Goal: Complete application form: Complete application form

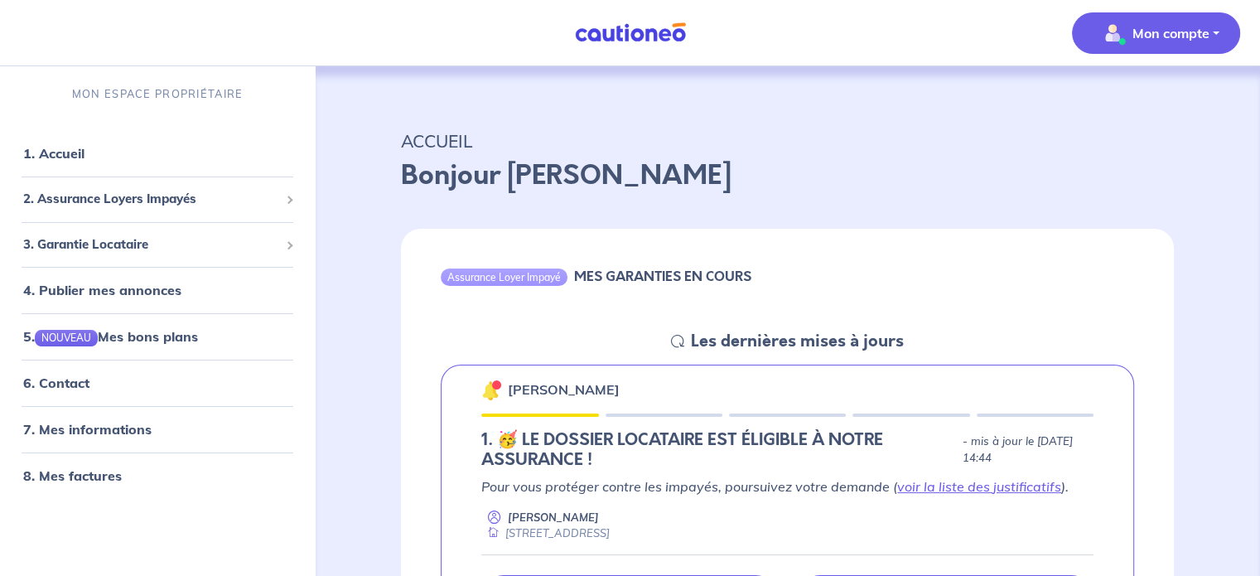
click at [1153, 42] on p "Mon compte" at bounding box center [1171, 33] width 77 height 20
click at [1149, 93] on link "Mes informations" at bounding box center [1139, 102] width 133 height 27
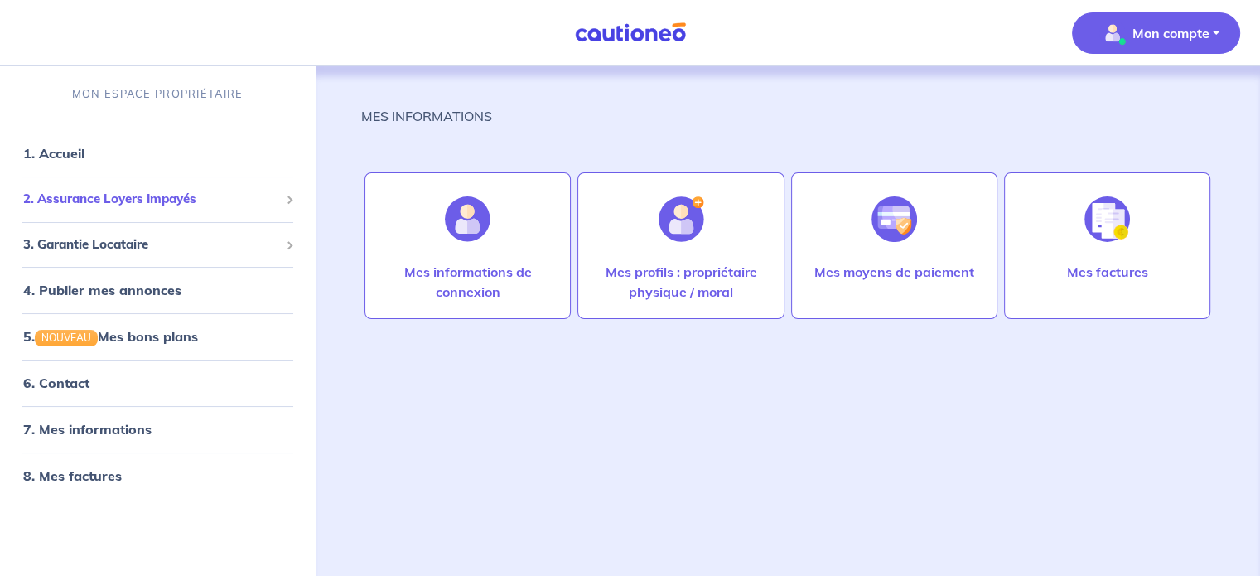
click at [193, 190] on span "2. Assurance Loyers Impayés" at bounding box center [151, 199] width 256 height 19
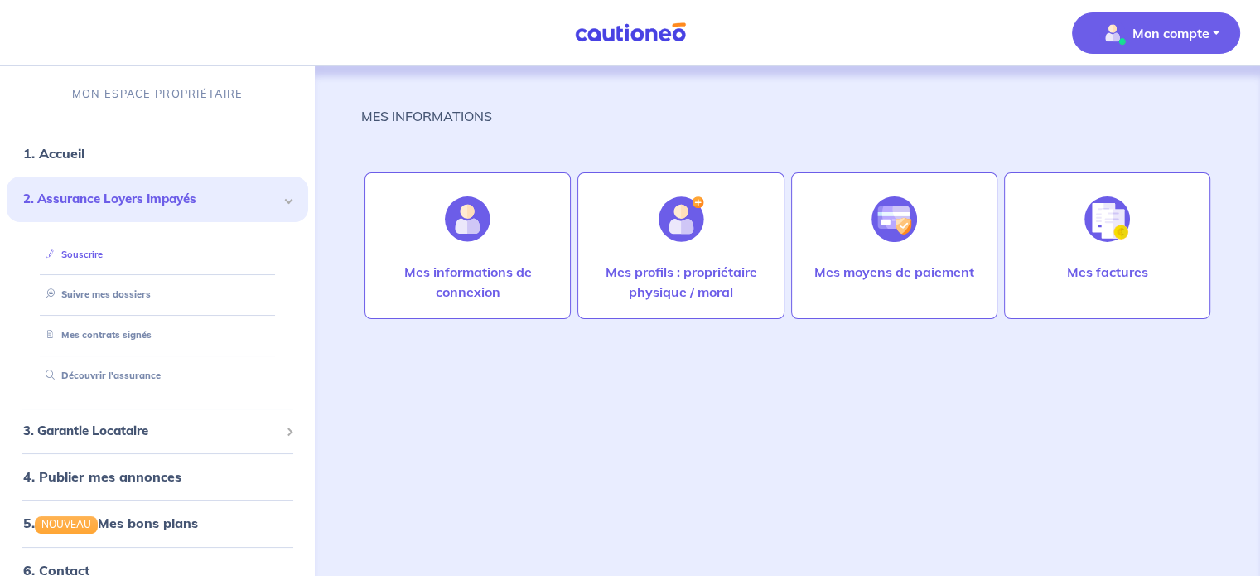
click at [103, 258] on link "Souscrire" at bounding box center [71, 255] width 64 height 12
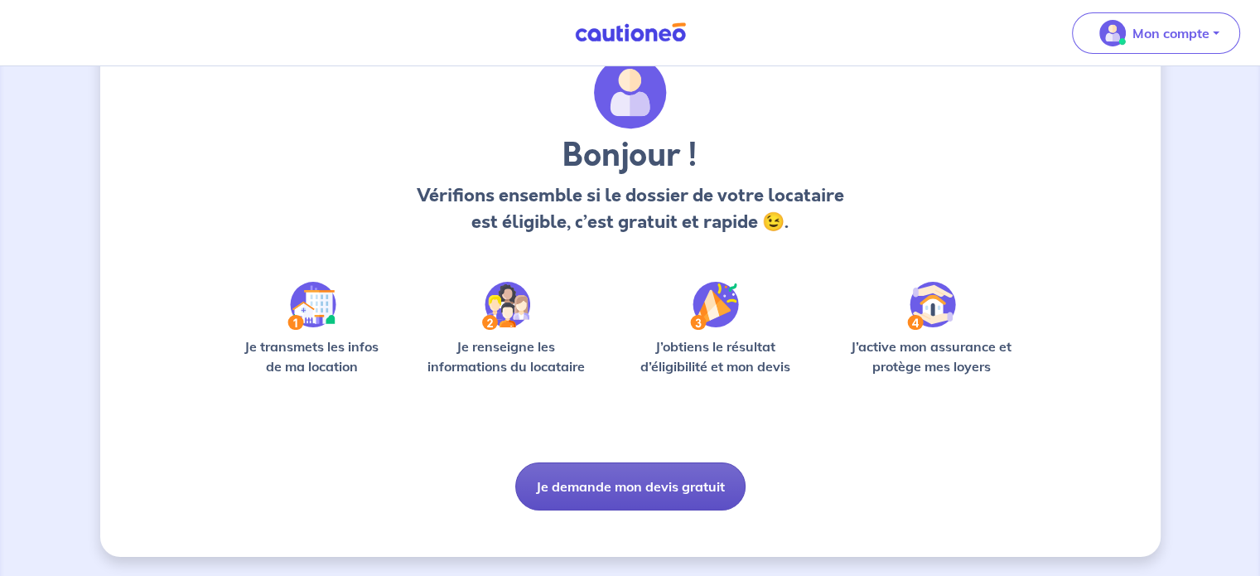
click at [664, 501] on button "Je demande mon devis gratuit" at bounding box center [630, 486] width 230 height 48
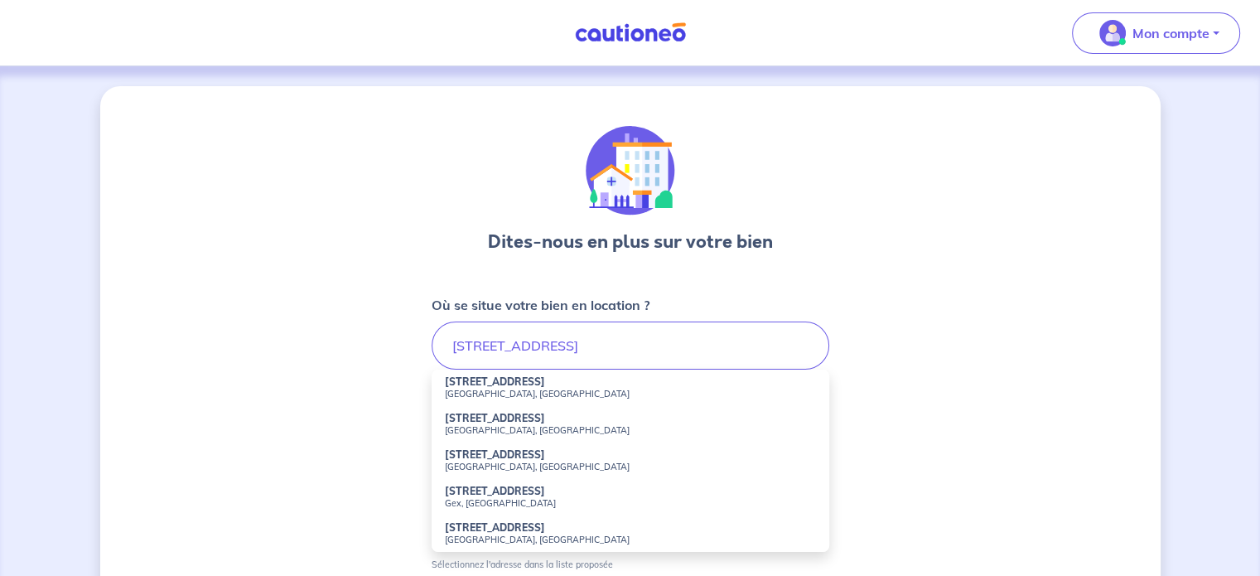
click at [564, 390] on small "[GEOGRAPHIC_DATA], [GEOGRAPHIC_DATA]" at bounding box center [630, 394] width 371 height 12
type input "[STREET_ADDRESS]"
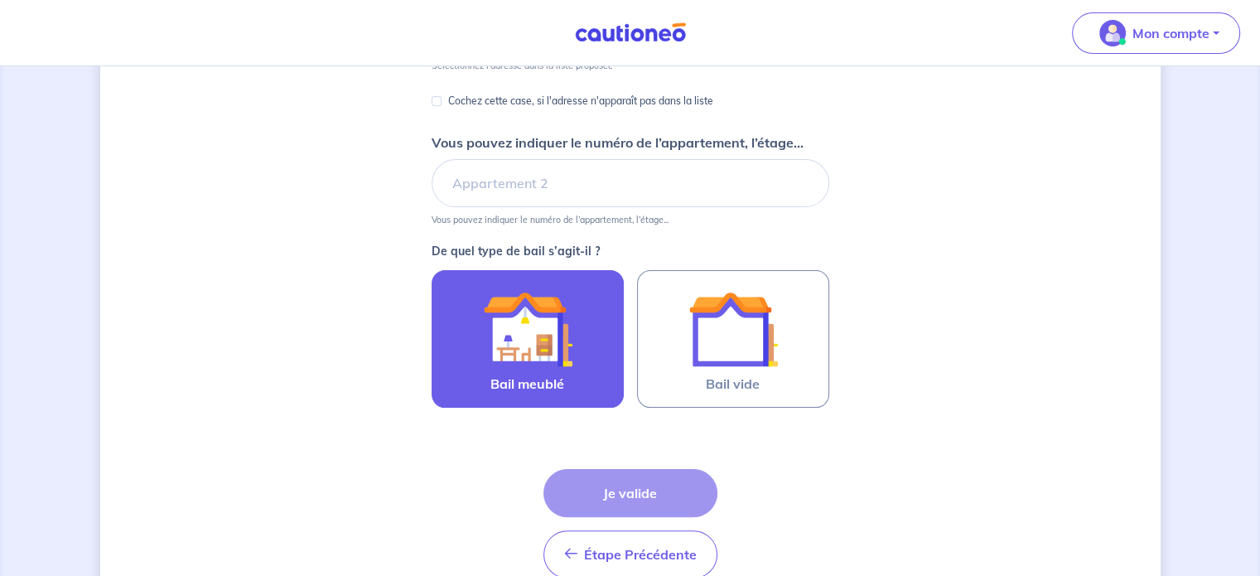
click at [566, 402] on label "Bail meublé" at bounding box center [528, 339] width 192 height 138
click at [0, 0] on input "Bail meublé" at bounding box center [0, 0] width 0 height 0
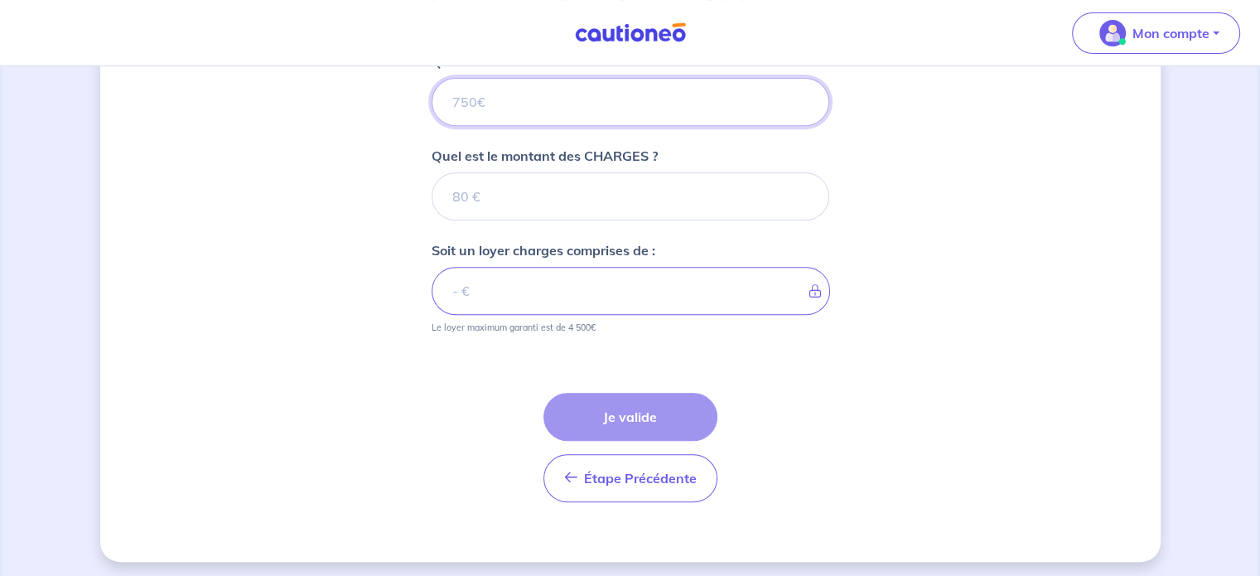
scroll to position [699, 0]
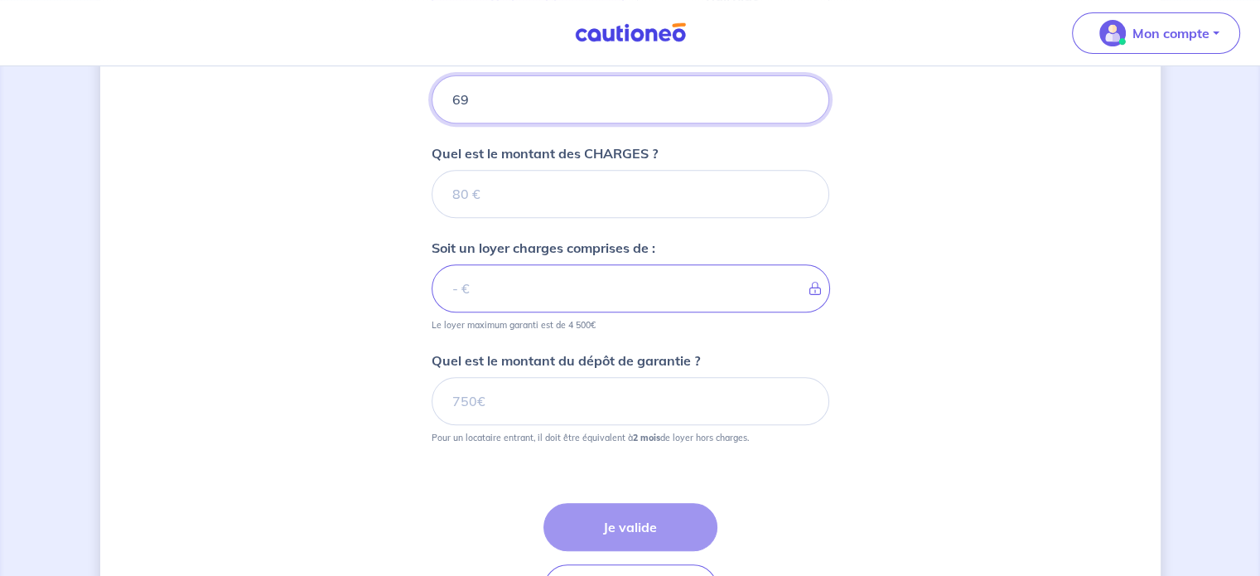
type input "690"
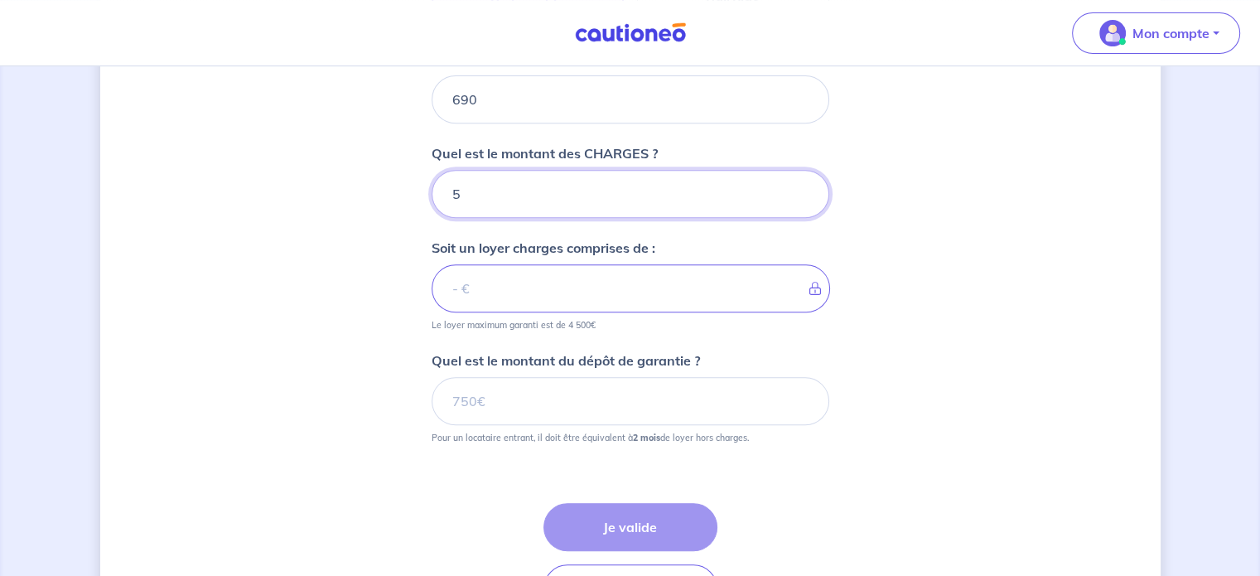
type input "55"
type input "745"
type input "55"
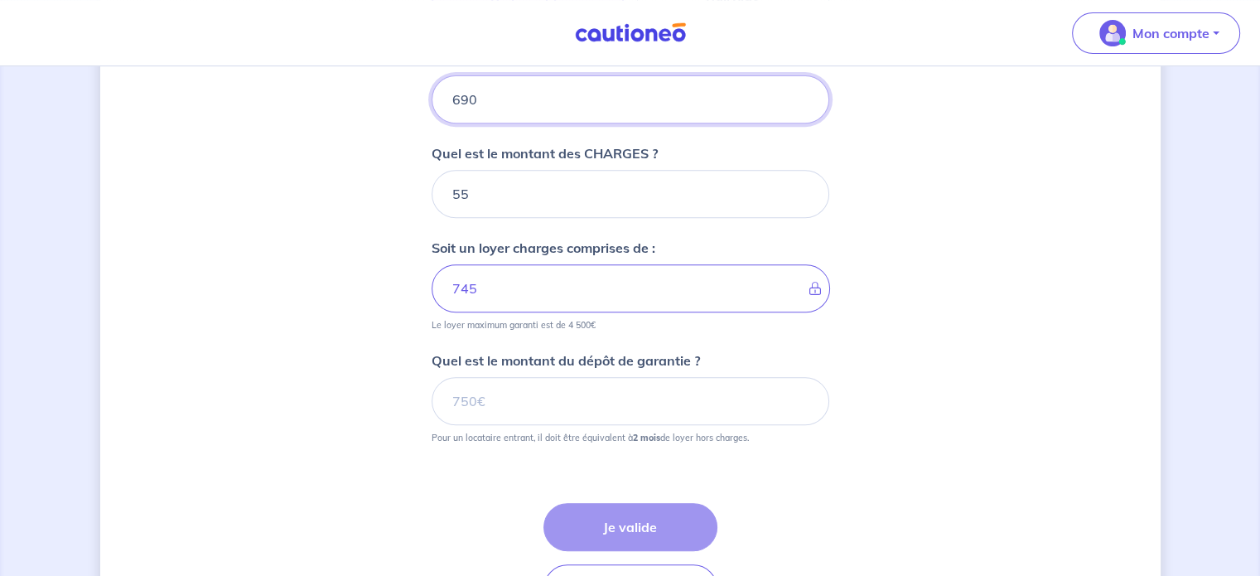
click at [506, 103] on input "690" at bounding box center [631, 99] width 398 height 48
type input "695"
type input "750"
type input "695"
click at [1082, 278] on div "Dites-nous en plus sur votre bien Où se situe votre bien en location ? [STREET_…" at bounding box center [630, 30] width 1061 height 1284
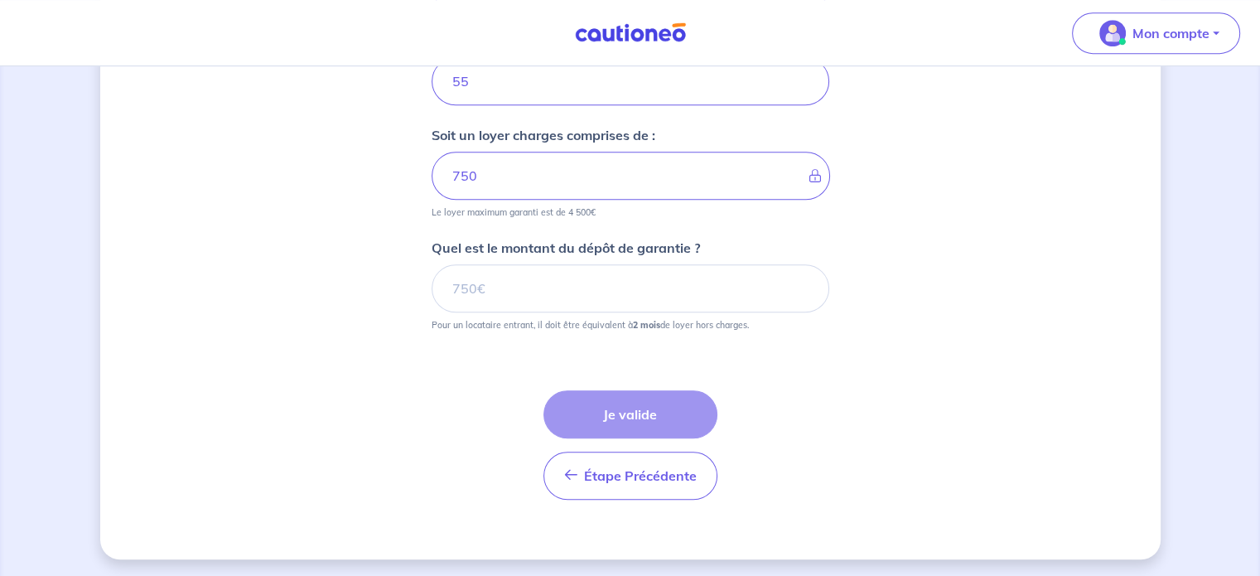
scroll to position [810, 0]
click at [632, 411] on div "Étape Précédente Précédent Je valide Je valide" at bounding box center [631, 445] width 174 height 109
click at [636, 313] on small "Pour un locataire entrant, il doit être équivalent à 2 mois de loyer hors charg…" at bounding box center [631, 322] width 398 height 18
click at [630, 295] on input "Quel est le montant du dépôt de garantie ?" at bounding box center [631, 289] width 398 height 48
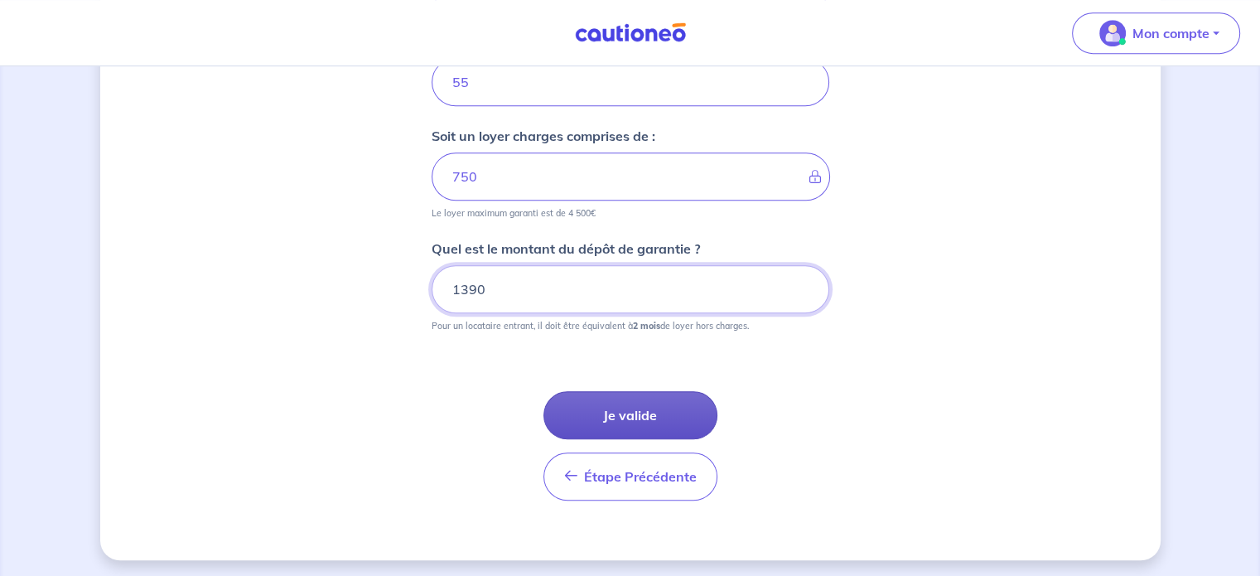
type input "1390"
click at [663, 394] on button "Je valide" at bounding box center [631, 415] width 174 height 48
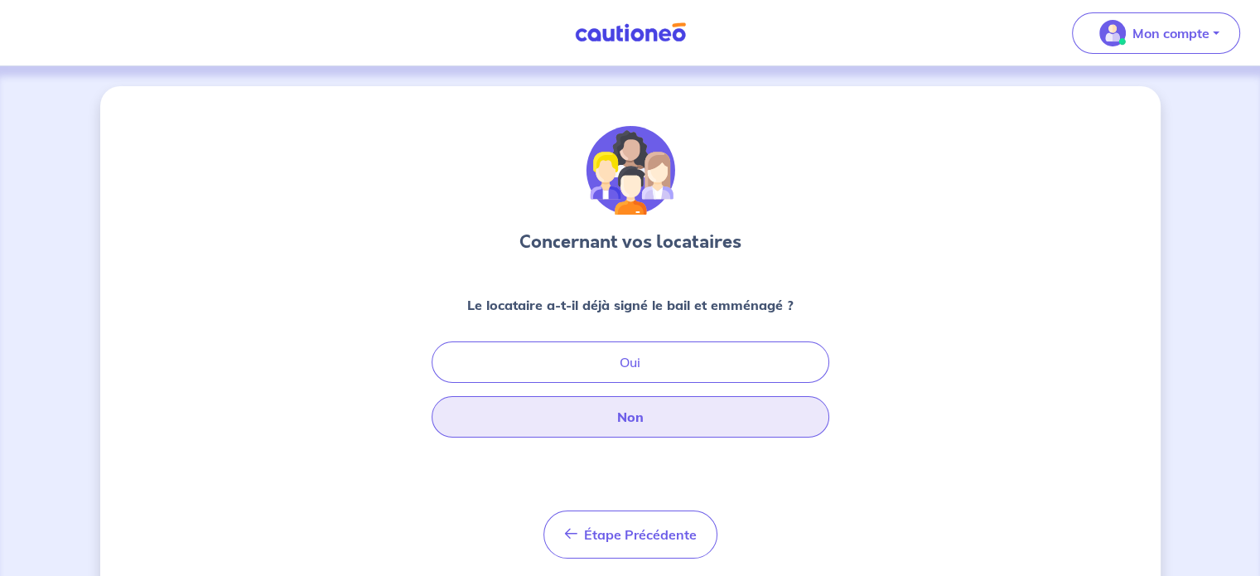
click at [673, 412] on button "Non" at bounding box center [631, 416] width 398 height 41
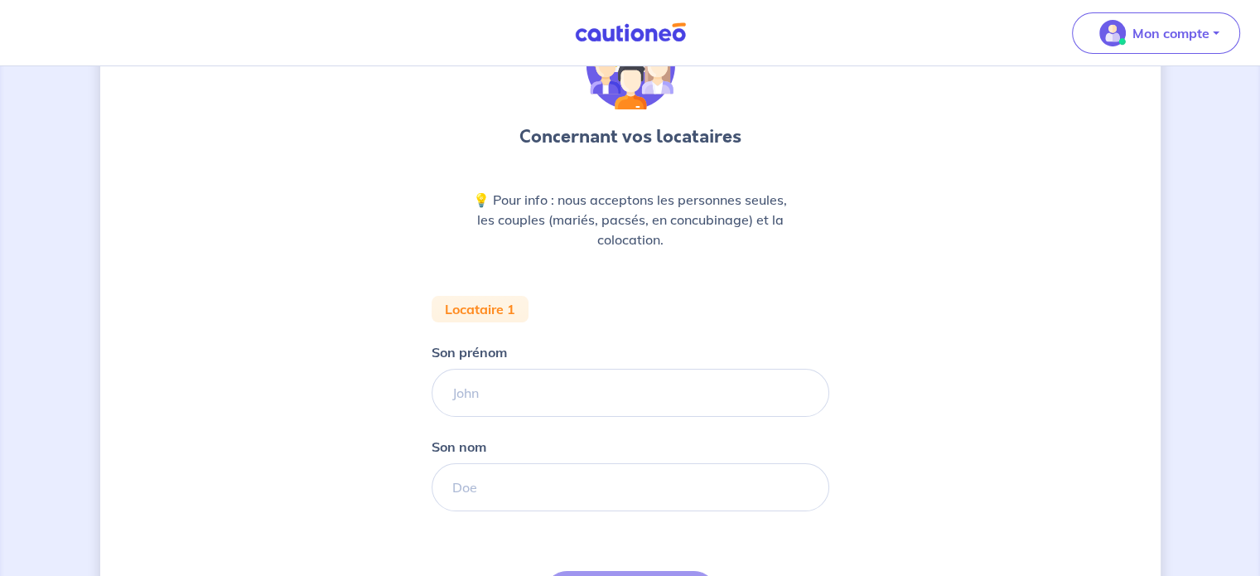
scroll to position [106, 0]
click at [587, 377] on input "Son prénom" at bounding box center [631, 392] width 398 height 48
type input "[PERSON_NAME]"
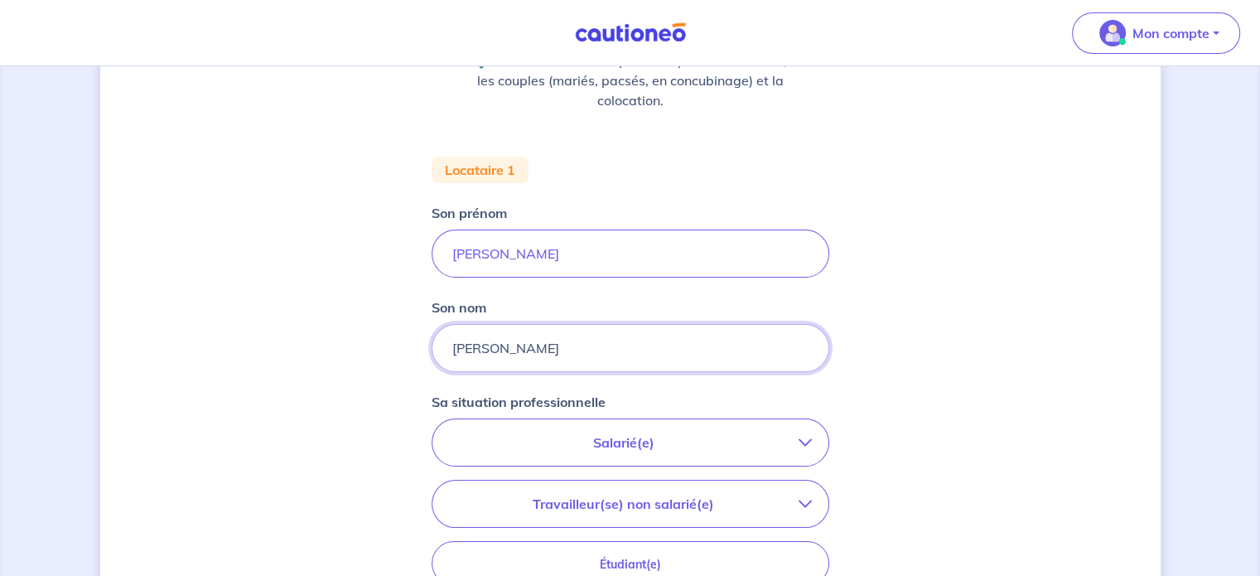
scroll to position [245, 0]
type input "[PERSON_NAME]"
click at [635, 440] on p "Salarié(e)" at bounding box center [624, 442] width 350 height 20
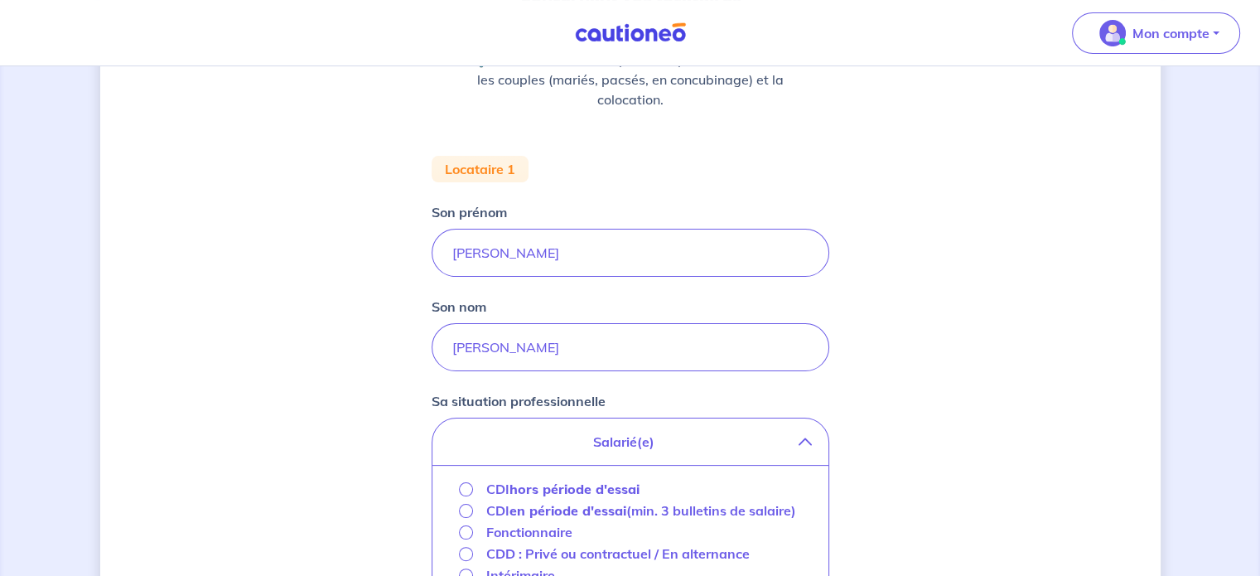
click at [563, 484] on strong "hors période d'essai" at bounding box center [575, 489] width 130 height 17
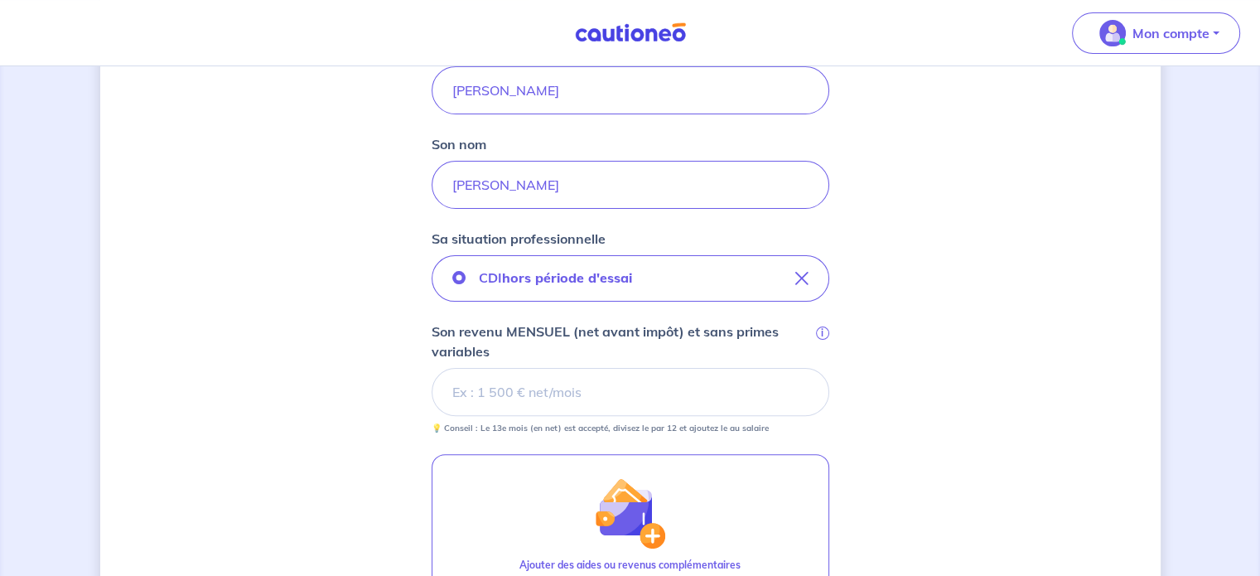
scroll to position [415, 0]
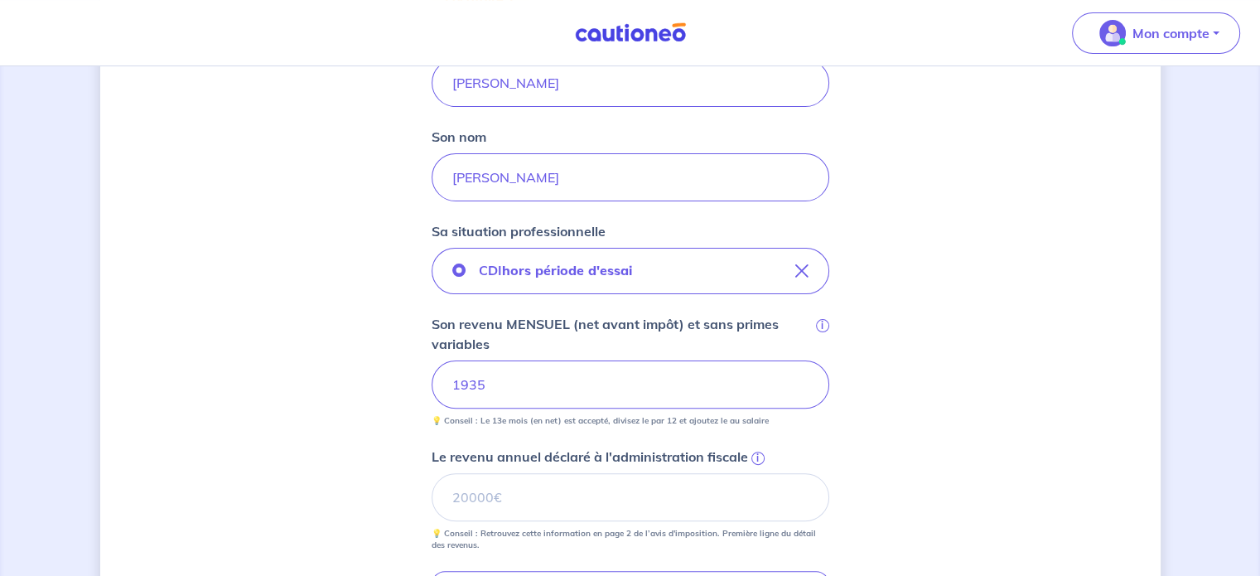
click at [963, 397] on div "Concernant vos locataires 💡 Pour info : nous acceptons les personnes seules, le…" at bounding box center [630, 318] width 1061 height 1294
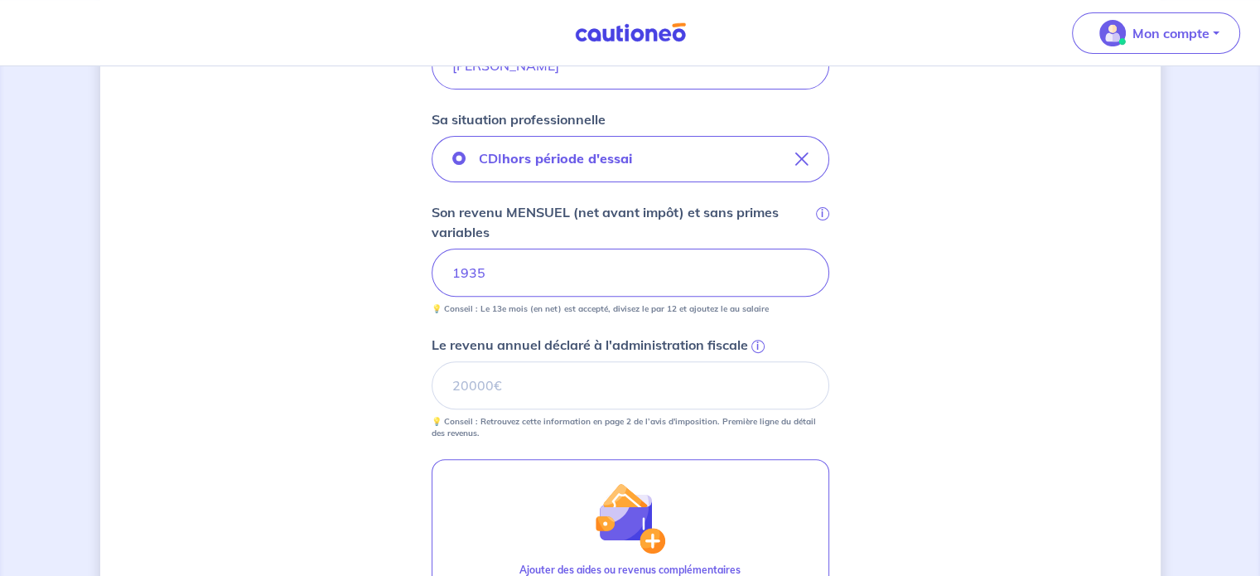
scroll to position [530, 0]
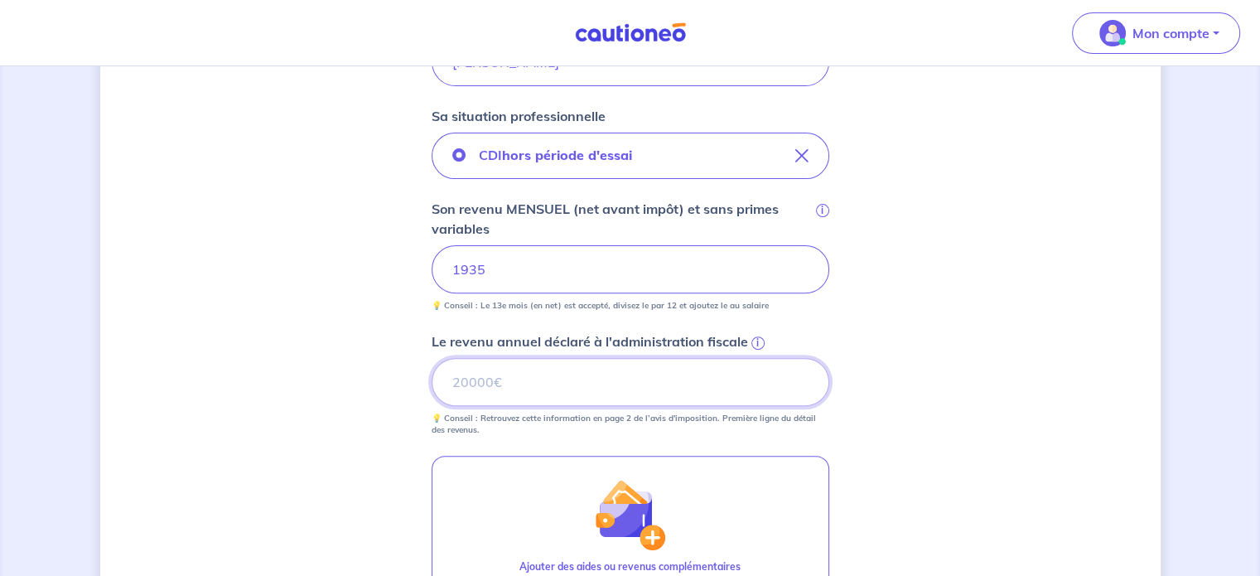
click at [703, 383] on input "Le revenu annuel déclaré à l'administration fiscale i" at bounding box center [631, 382] width 398 height 48
click at [897, 439] on div "Concernant vos locataires 💡 Pour info : nous acceptons les personnes seules, le…" at bounding box center [630, 203] width 1061 height 1294
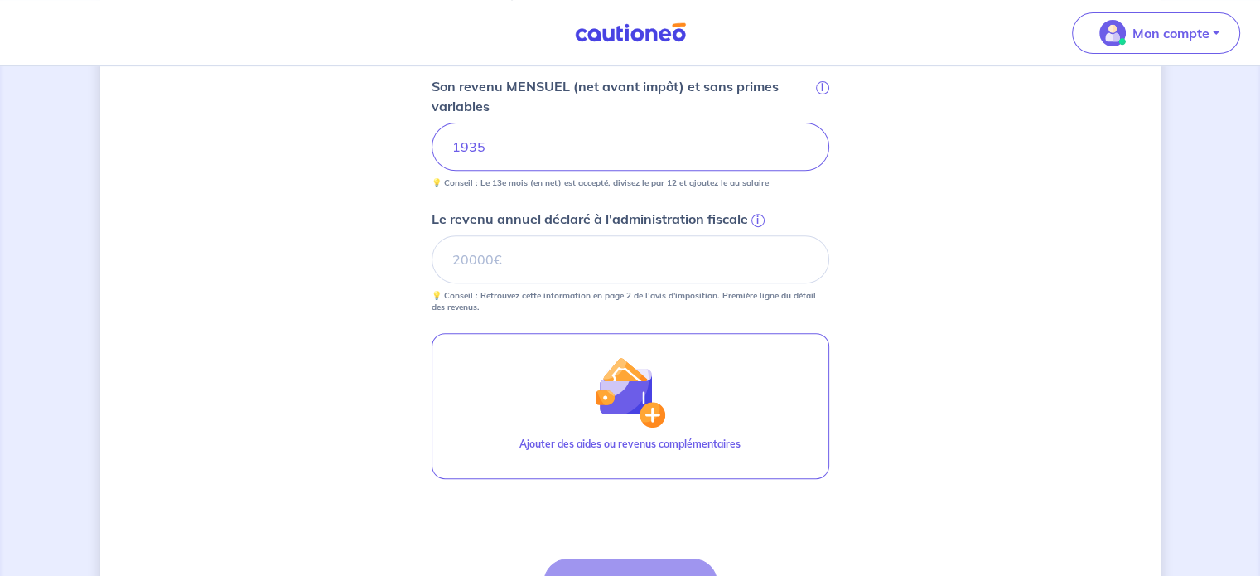
scroll to position [653, 0]
click at [670, 264] on input "Le revenu annuel déclaré à l'administration fiscale i" at bounding box center [631, 259] width 398 height 48
click at [878, 343] on div "Concernant vos locataires 💡 Pour info : nous acceptons les personnes seules, le…" at bounding box center [630, 80] width 1061 height 1294
click at [675, 300] on p "💡 Conseil : Retrouvez cette information en page 2 de l’avis d'imposition. Premi…" at bounding box center [631, 301] width 398 height 23
click at [663, 271] on input "Le revenu annuel déclaré à l'administration fiscale i" at bounding box center [631, 259] width 398 height 48
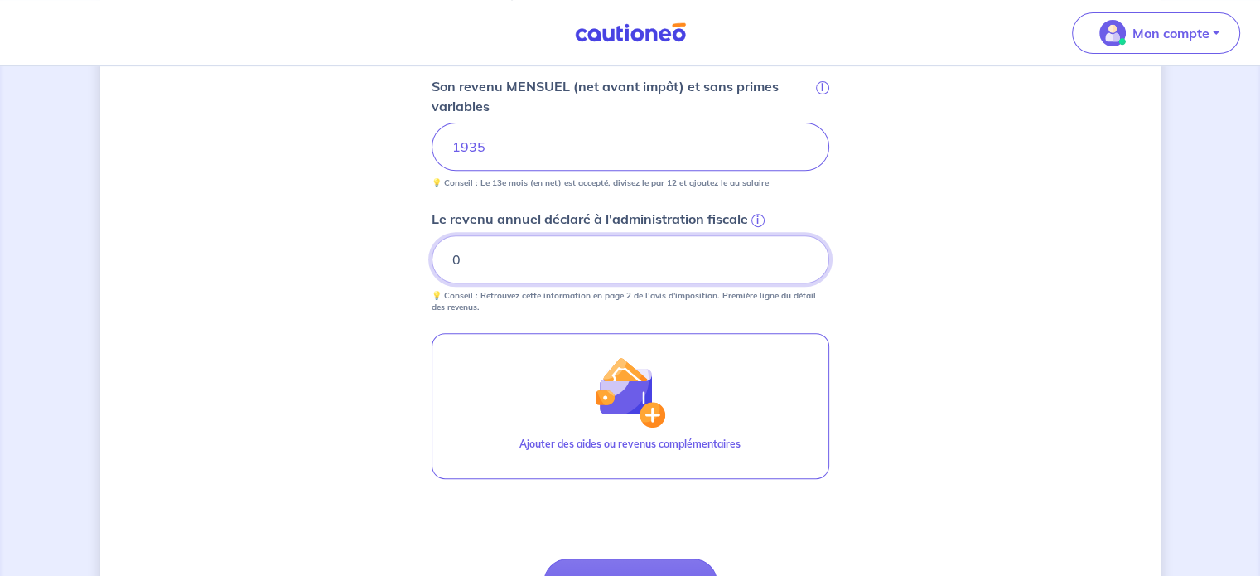
type input "0"
click at [970, 307] on div "Concernant vos locataires 💡 Pour info : nous acceptons les personnes seules, le…" at bounding box center [630, 80] width 1061 height 1294
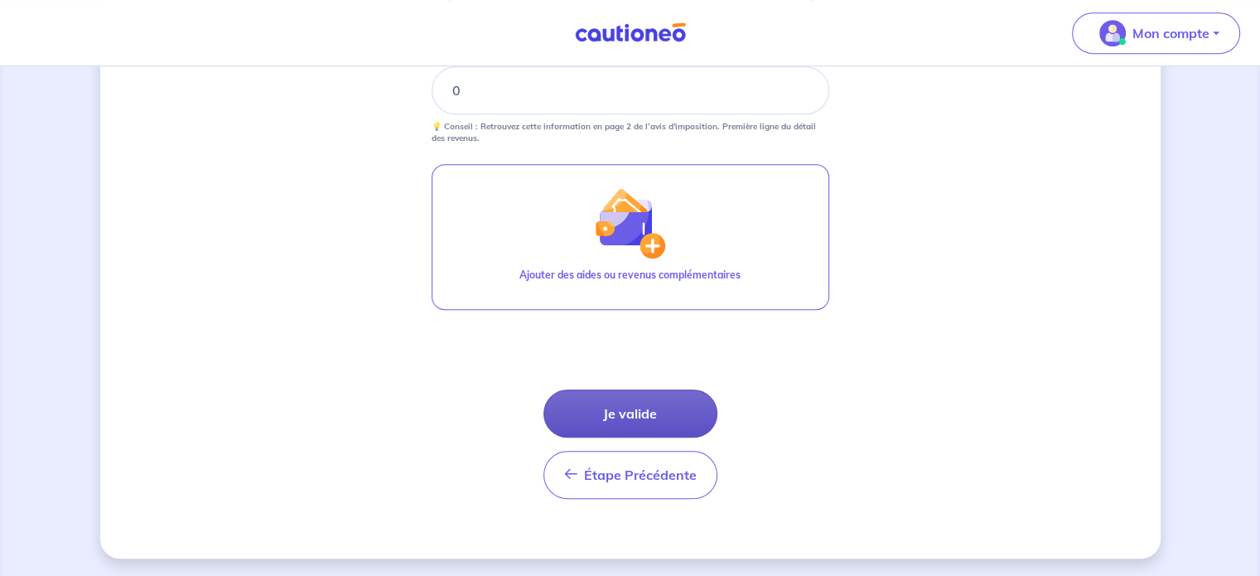
click at [597, 404] on button "Je valide" at bounding box center [631, 413] width 174 height 48
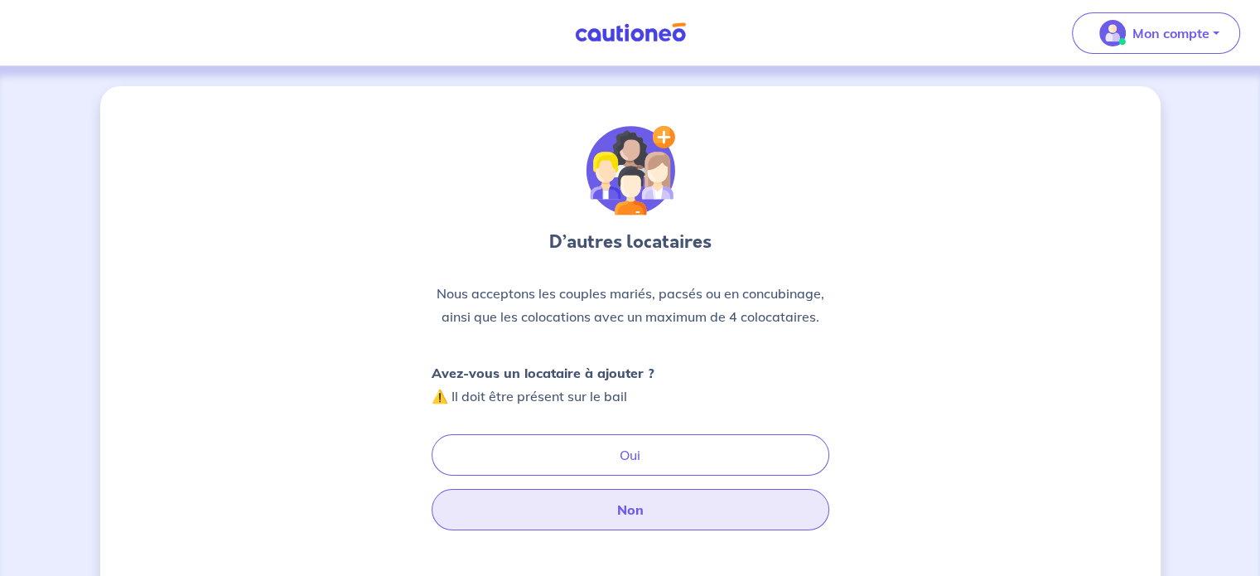
click at [676, 516] on button "Non" at bounding box center [631, 509] width 398 height 41
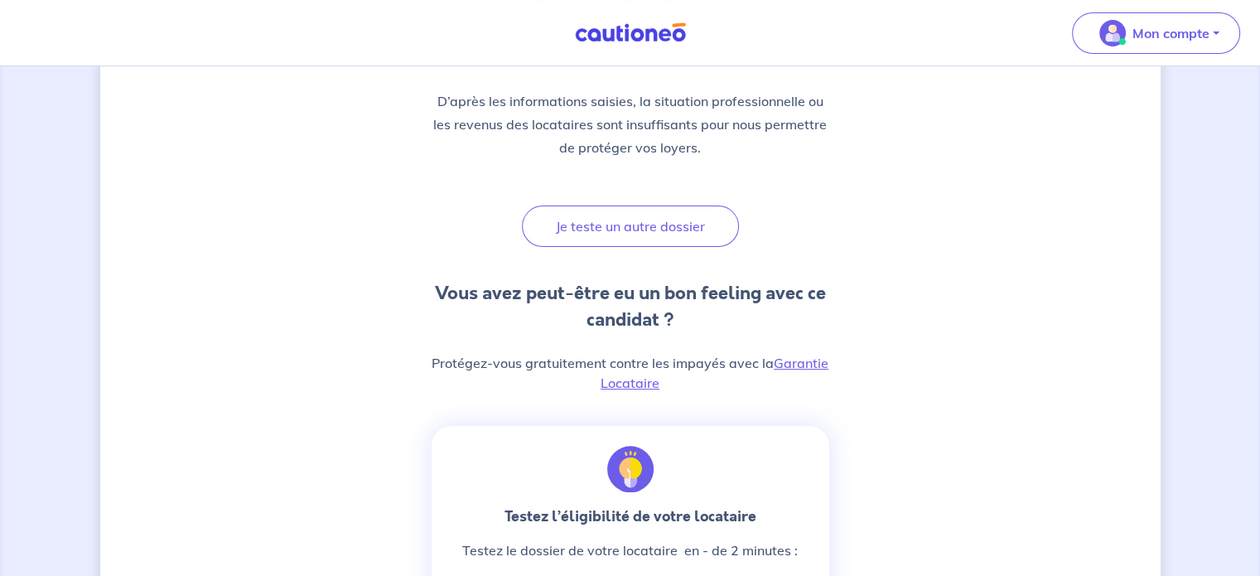
scroll to position [297, 0]
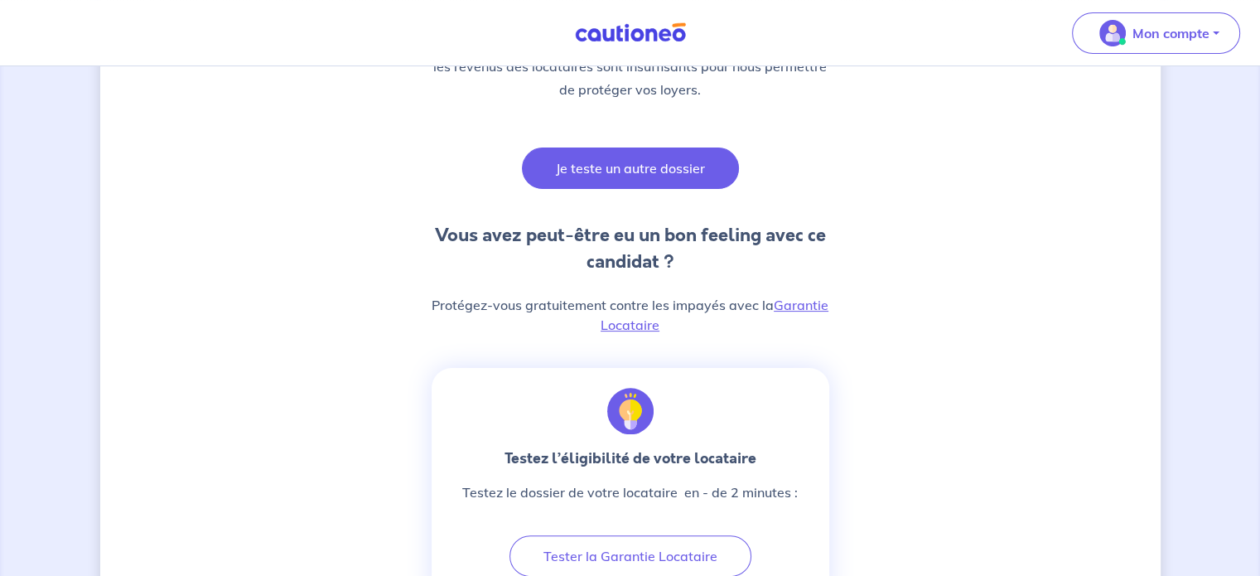
click at [646, 176] on button "Je teste un autre dossier" at bounding box center [630, 168] width 217 height 41
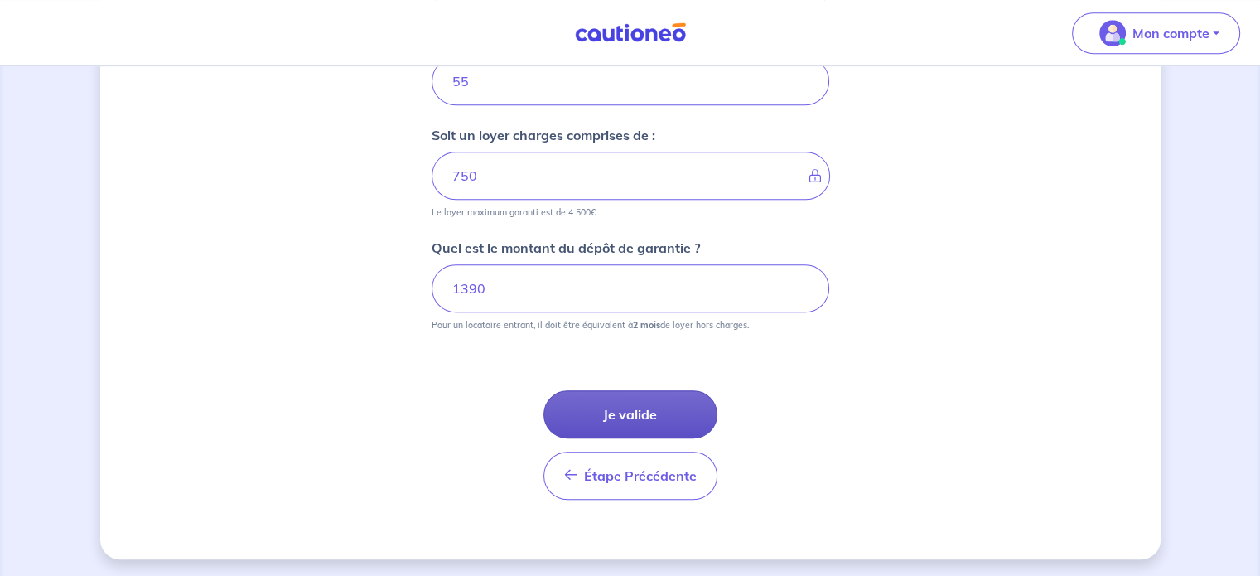
click at [658, 403] on button "Je valide" at bounding box center [631, 414] width 174 height 48
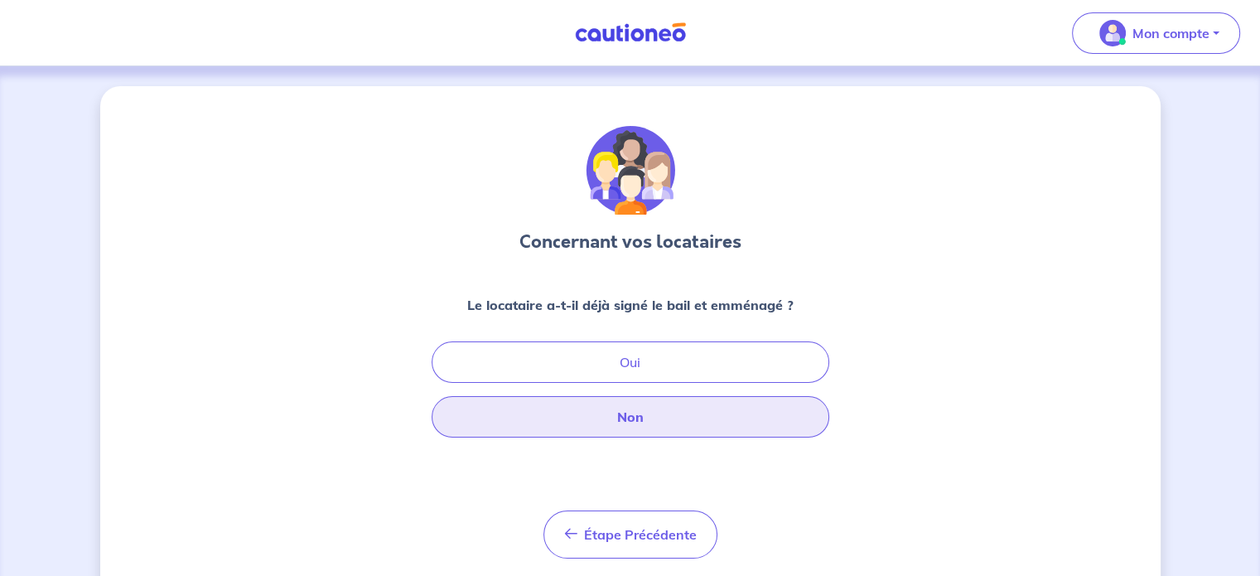
click at [658, 403] on button "Non" at bounding box center [631, 416] width 398 height 41
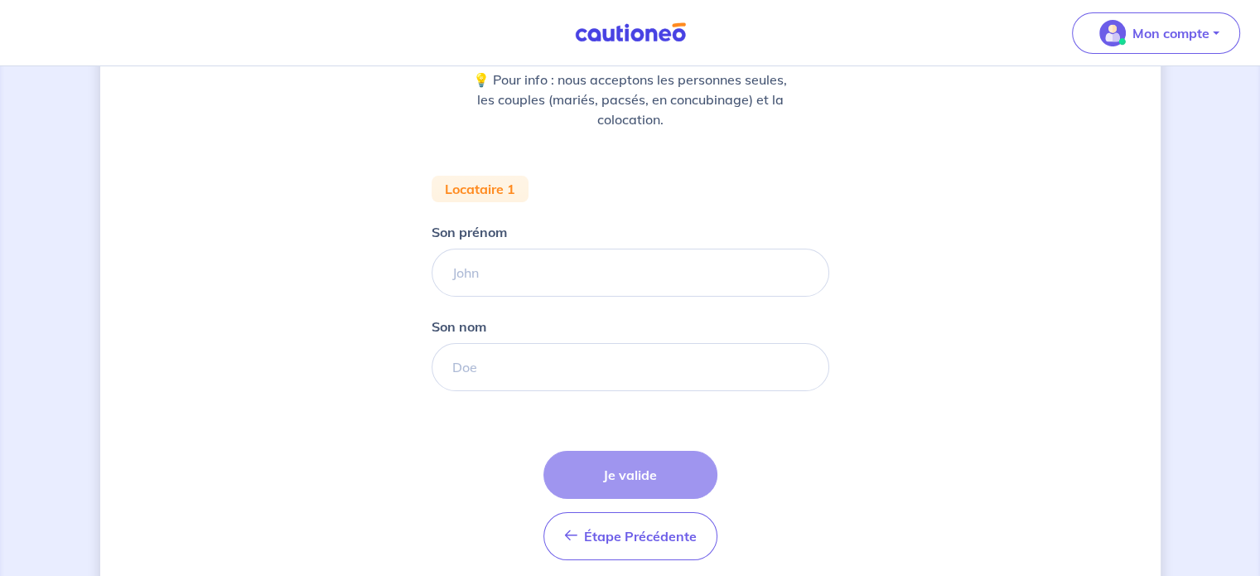
scroll to position [228, 0]
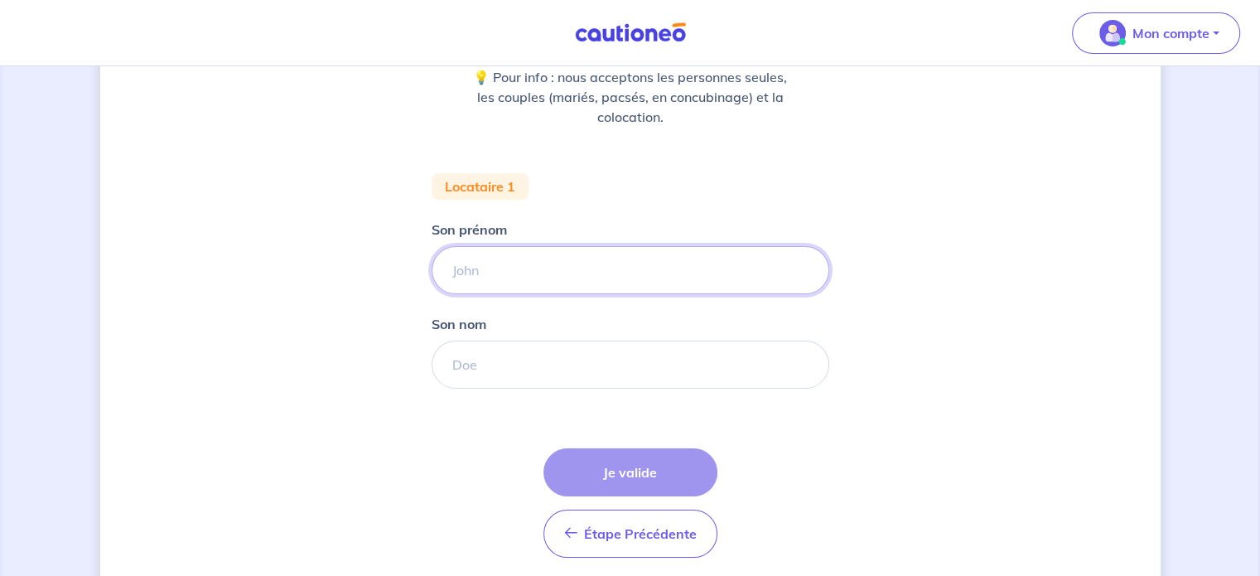
click at [564, 265] on input "Son prénom" at bounding box center [631, 270] width 398 height 48
type input "[PERSON_NAME]"
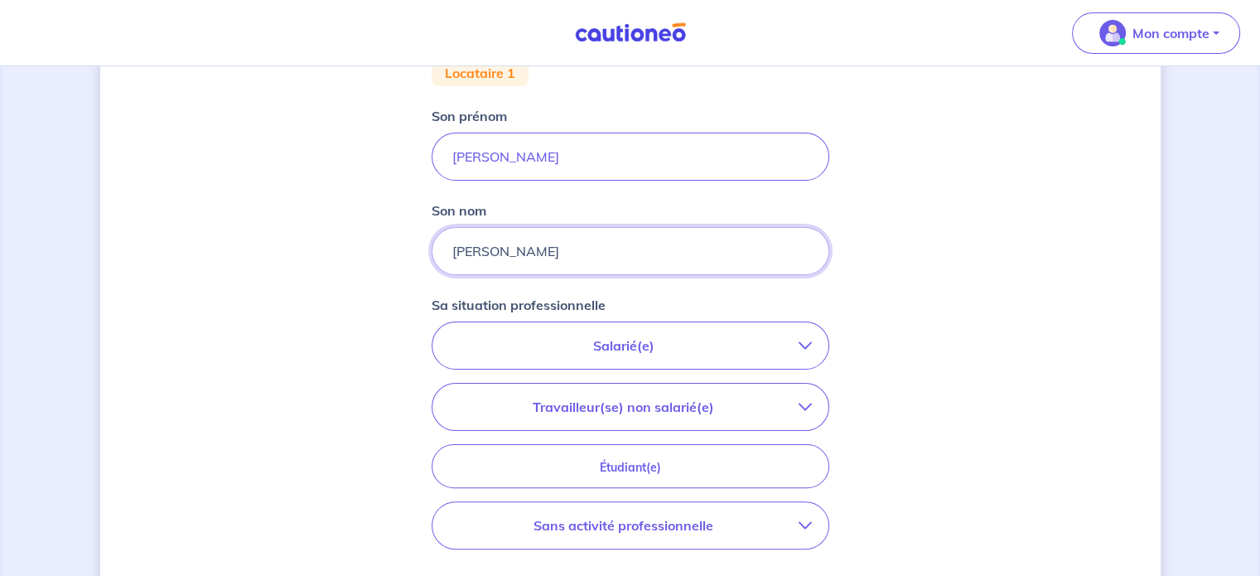
scroll to position [343, 0]
type input "[PERSON_NAME]"
click at [706, 335] on p "Salarié(e)" at bounding box center [624, 344] width 350 height 20
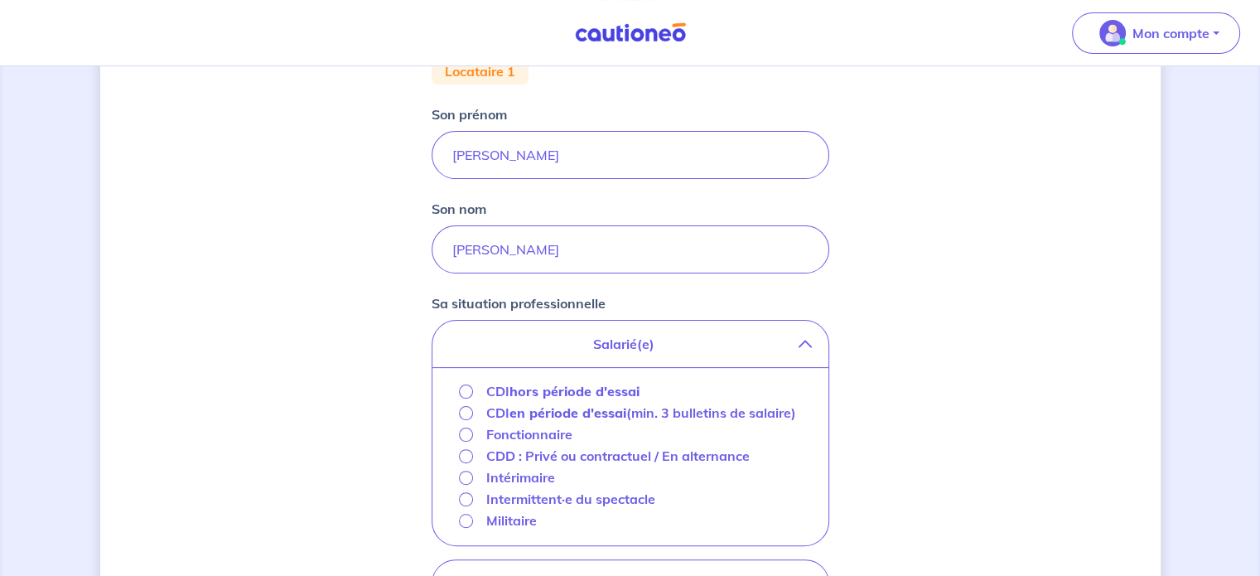
click at [575, 393] on strong "hors période d'essai" at bounding box center [575, 391] width 130 height 17
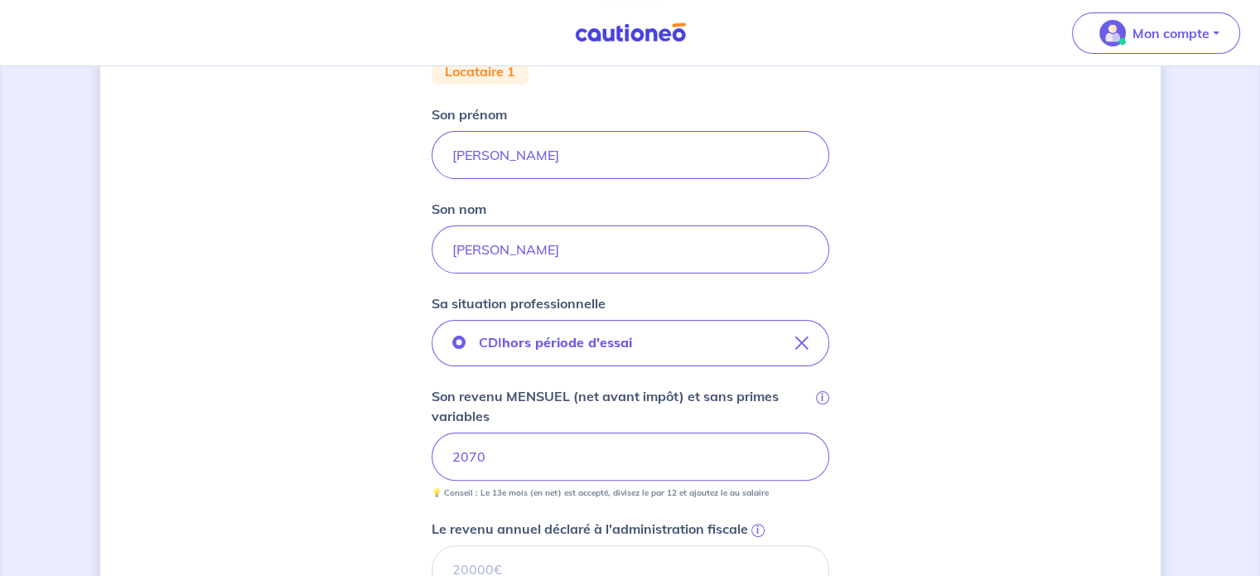
click at [946, 409] on div "Concernant vos locataires 💡 Pour info : nous acceptons les personnes seules, le…" at bounding box center [630, 390] width 1061 height 1294
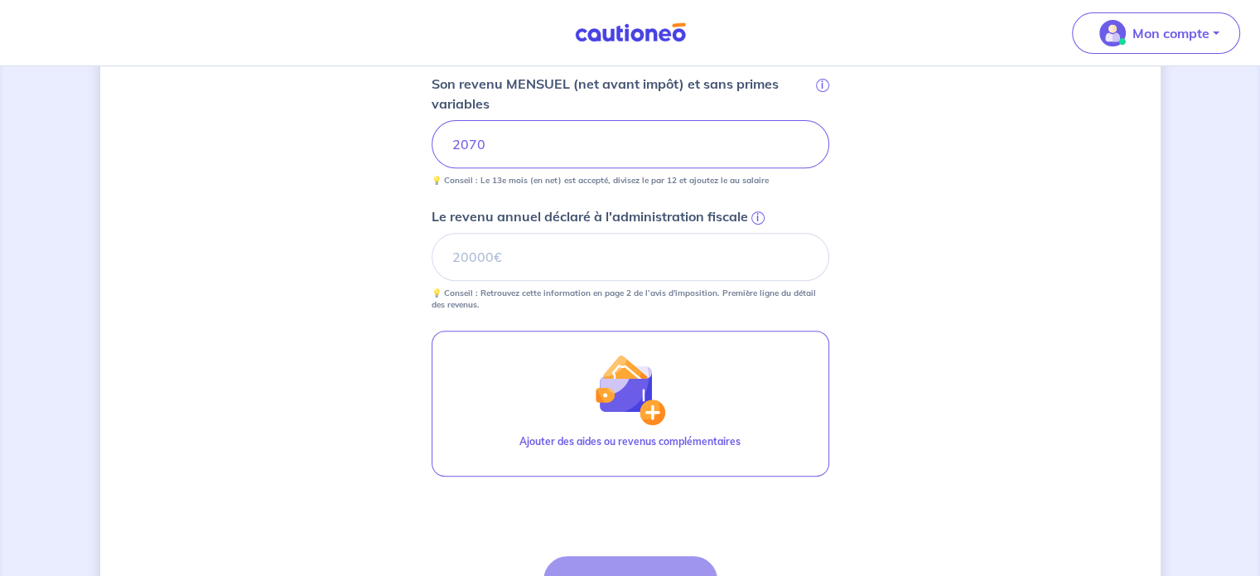
scroll to position [665, 0]
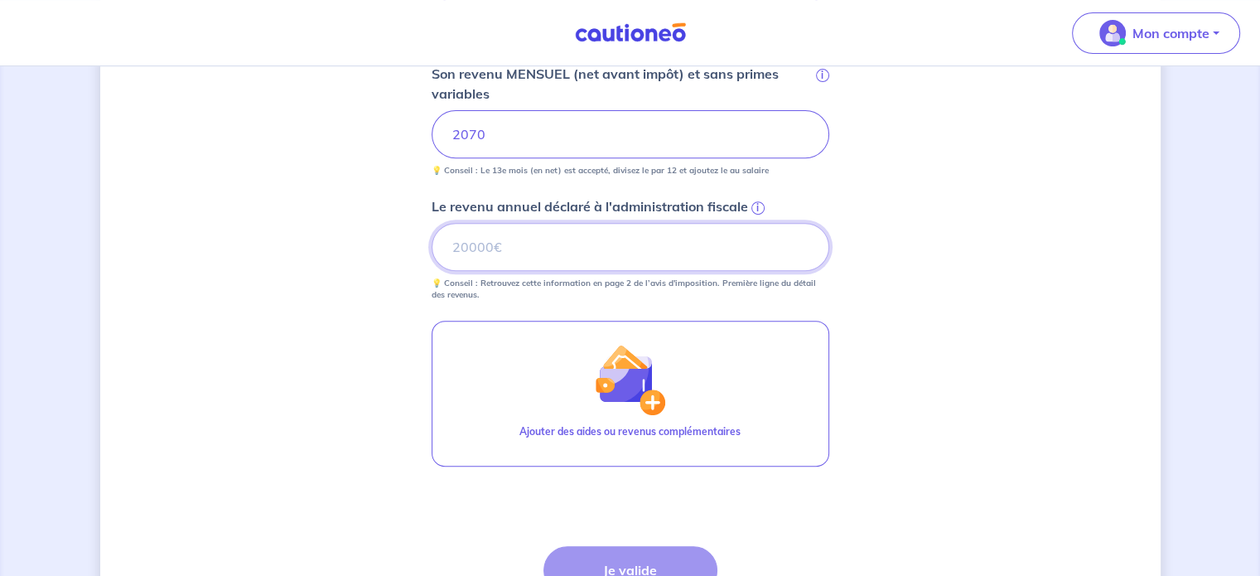
click at [549, 249] on input "Le revenu annuel déclaré à l'administration fiscale i" at bounding box center [631, 247] width 398 height 48
type input "20000"
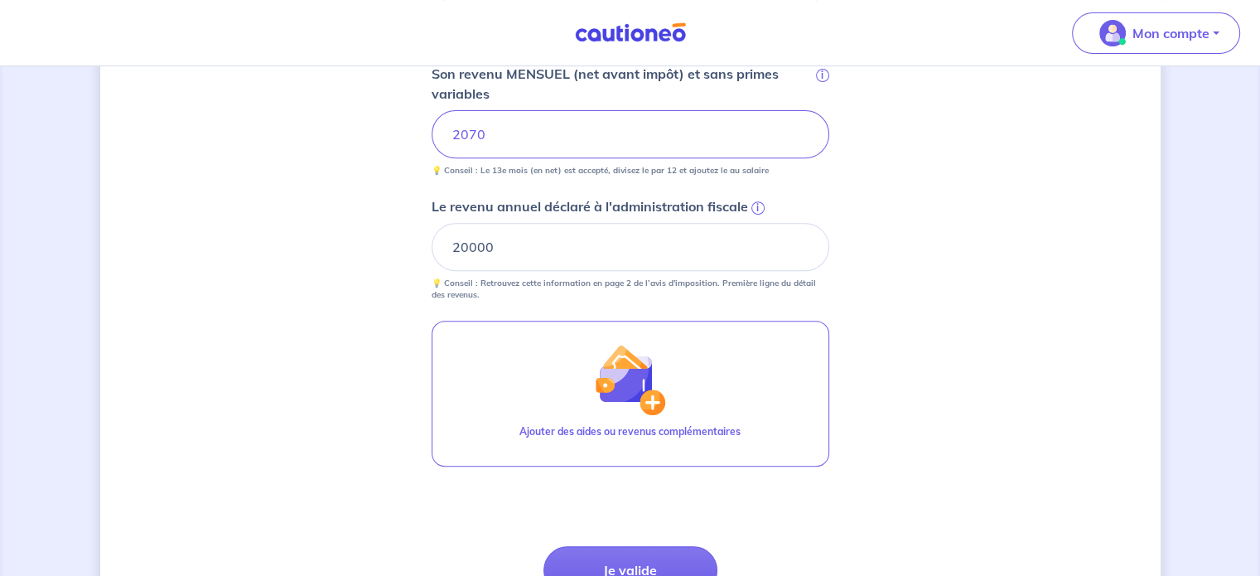
click at [993, 397] on div "Concernant vos locataires 💡 Pour info : nous acceptons les personnes seules, le…" at bounding box center [630, 68] width 1061 height 1294
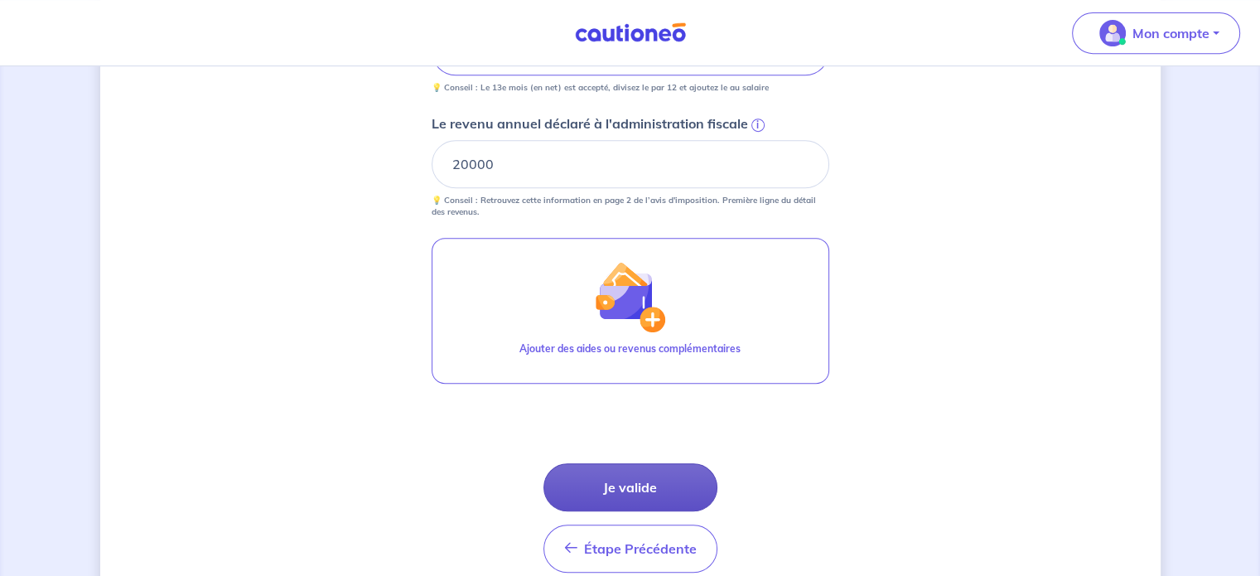
click at [633, 484] on button "Je valide" at bounding box center [631, 487] width 174 height 48
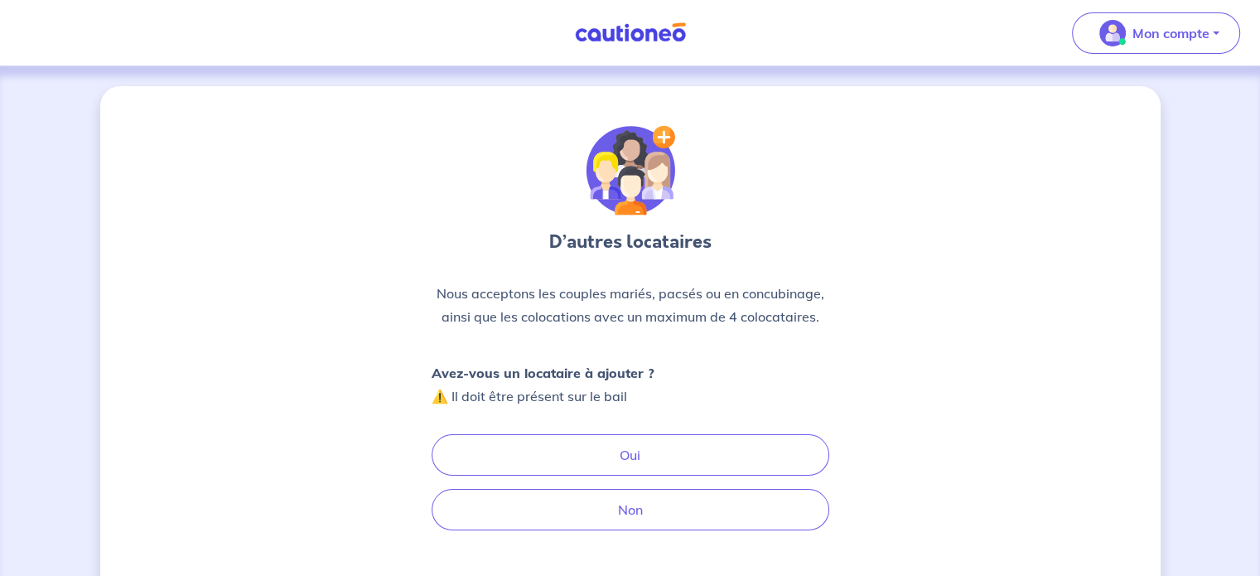
scroll to position [127, 0]
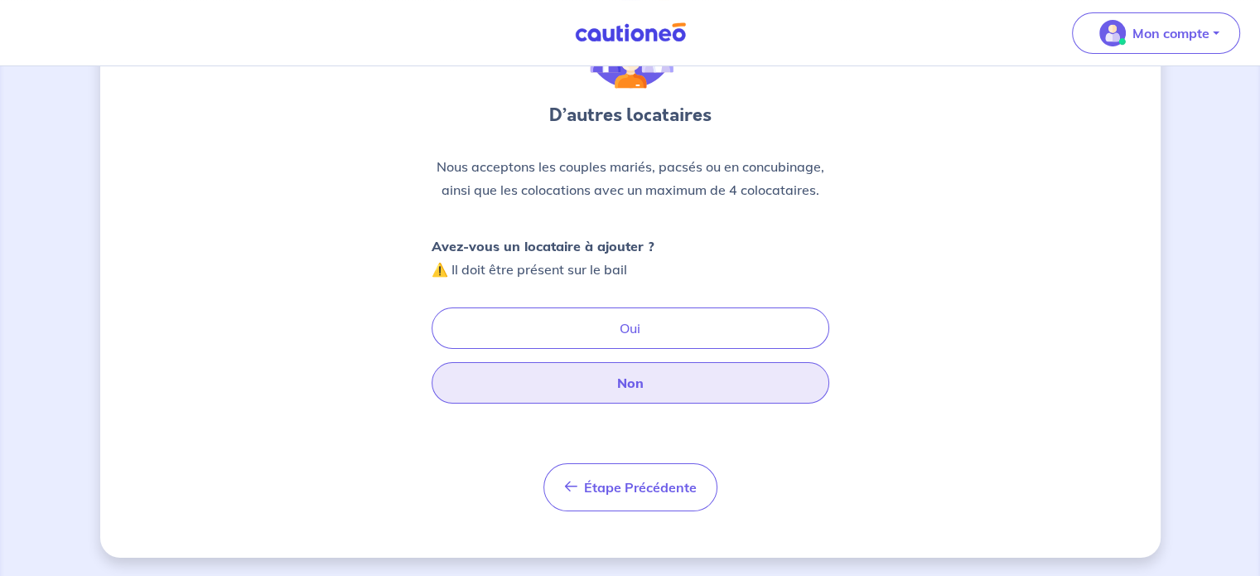
click at [665, 380] on button "Non" at bounding box center [631, 382] width 398 height 41
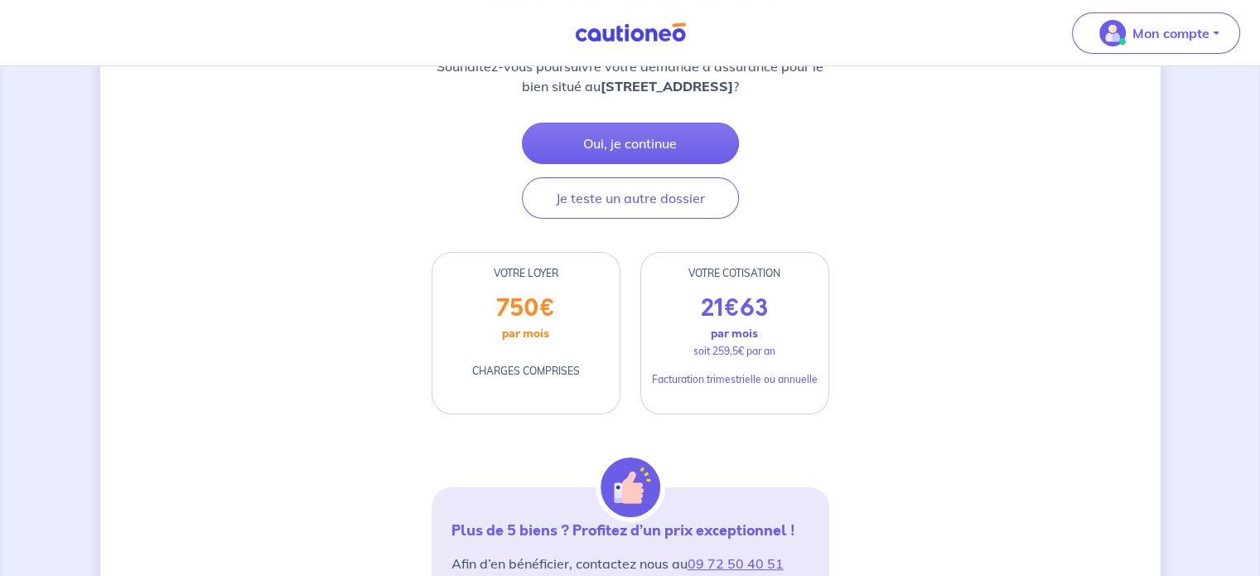
scroll to position [438, 0]
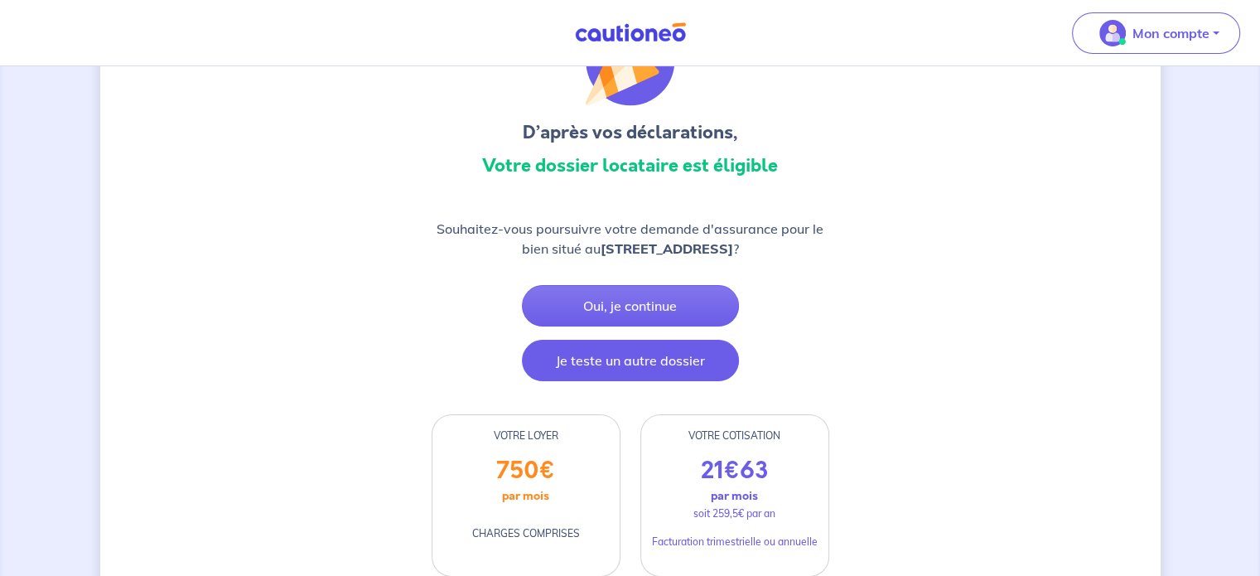
scroll to position [113, 0]
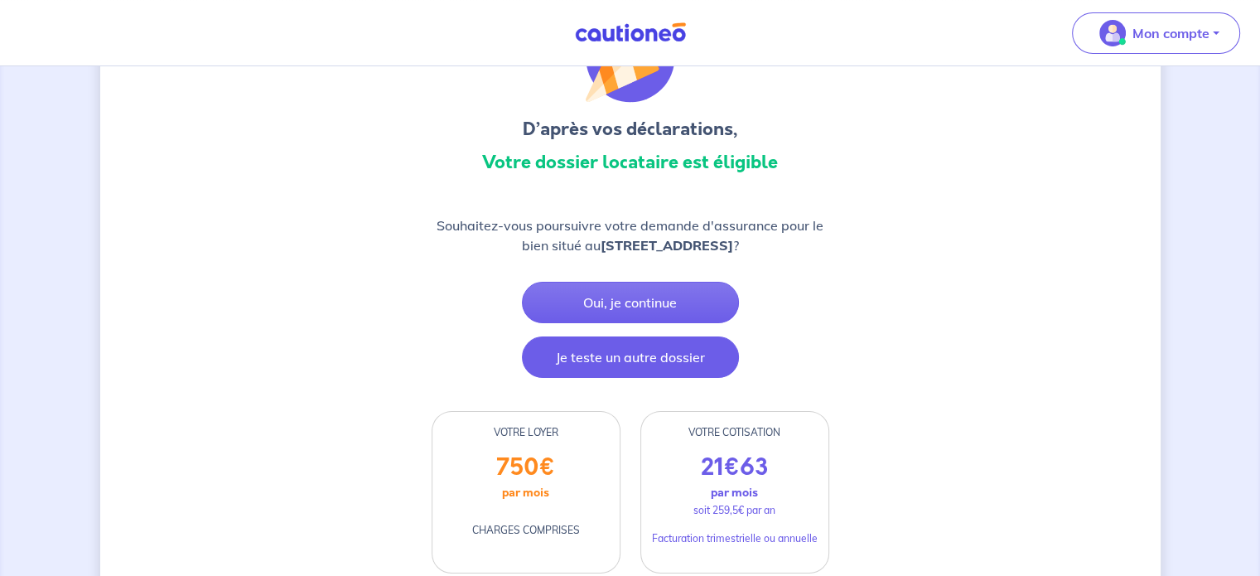
click at [660, 370] on button "Je teste un autre dossier" at bounding box center [630, 356] width 217 height 41
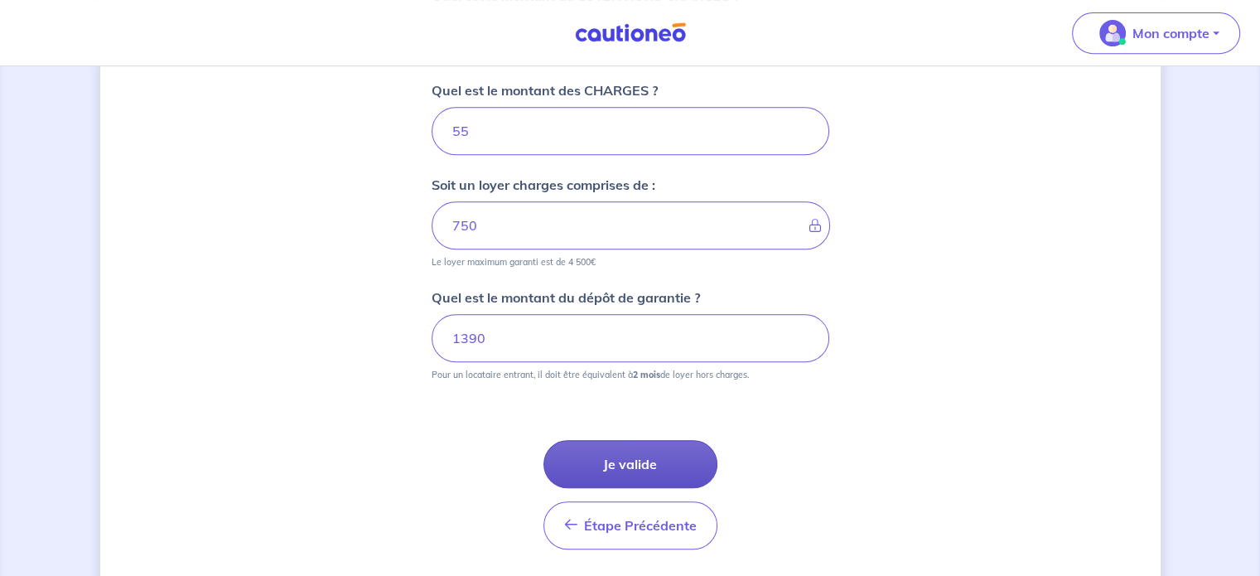
click at [656, 467] on button "Je valide" at bounding box center [631, 464] width 174 height 48
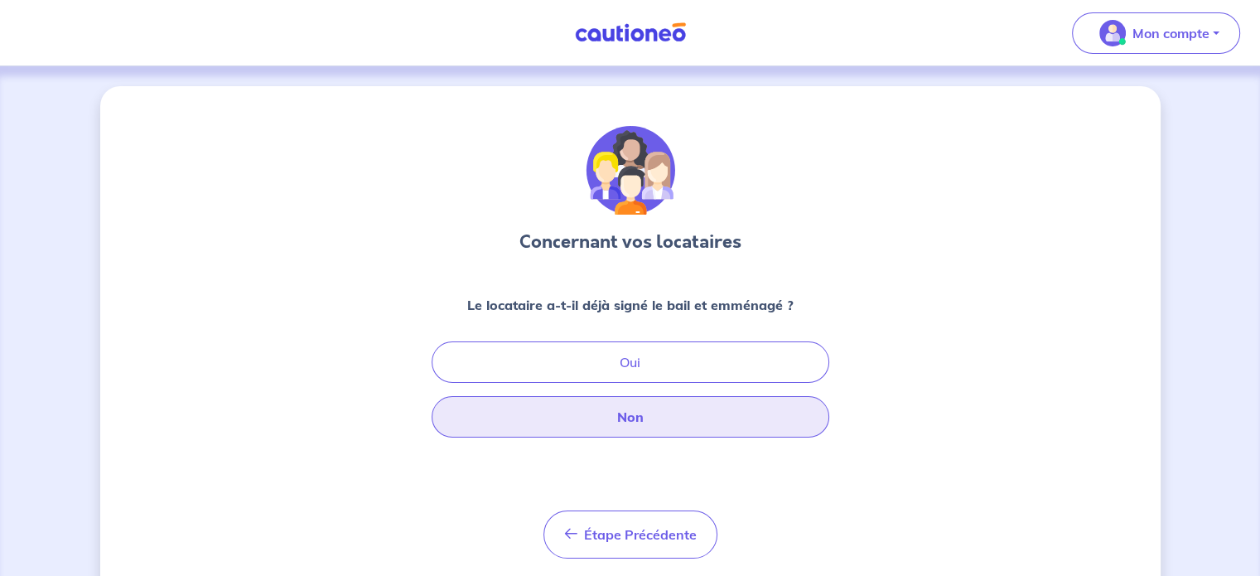
click at [677, 427] on button "Non" at bounding box center [631, 416] width 398 height 41
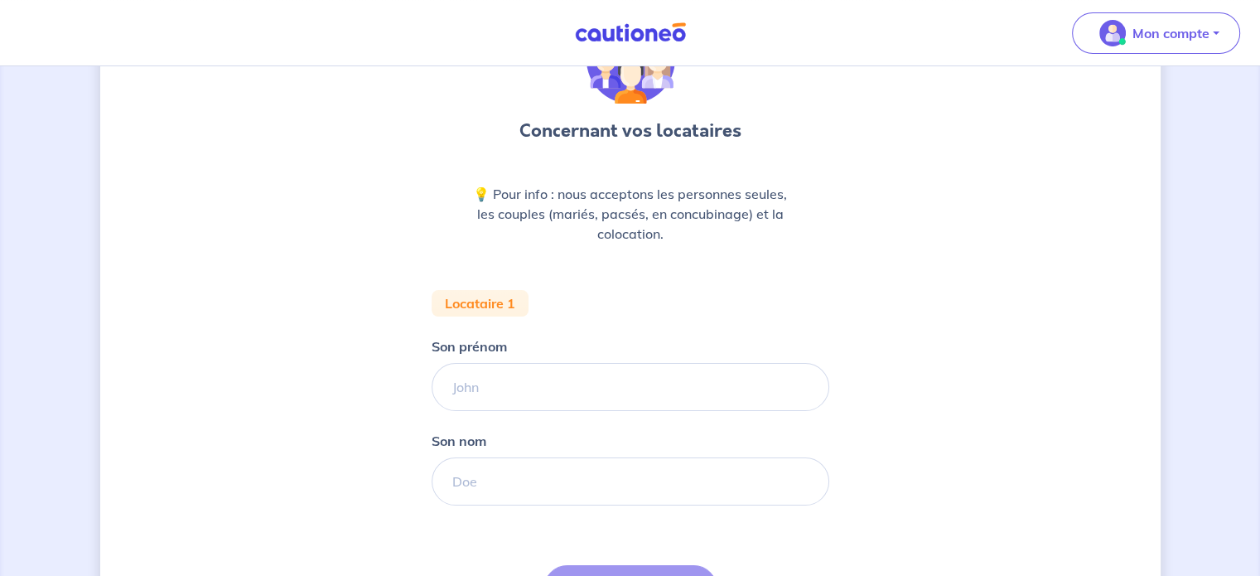
scroll to position [113, 0]
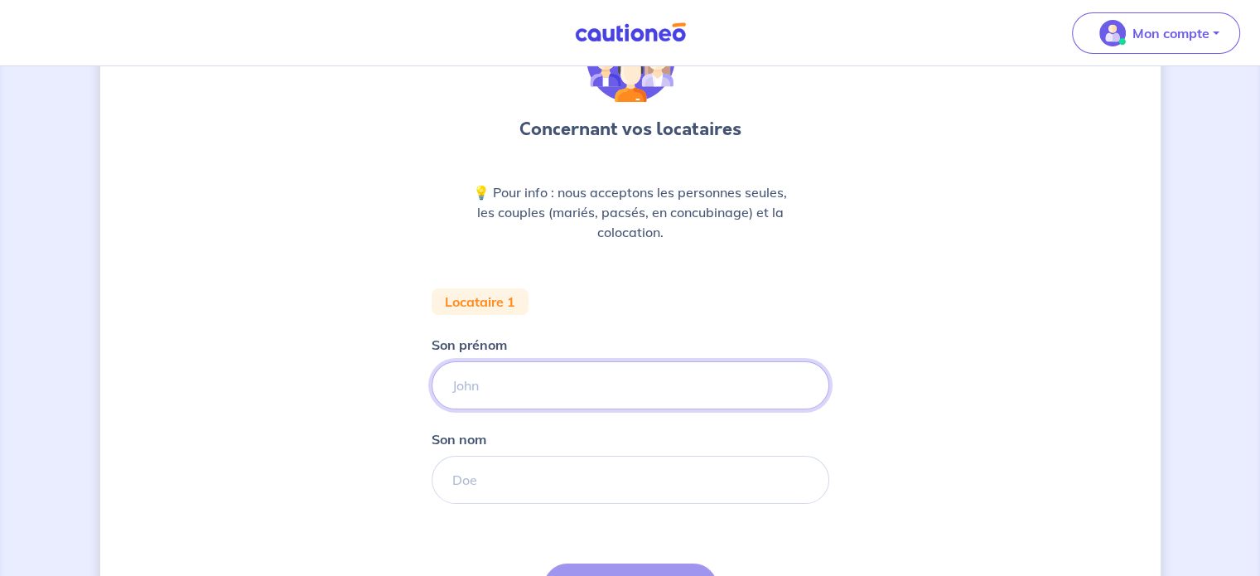
click at [612, 379] on input "Son prénom" at bounding box center [631, 385] width 398 height 48
type input "[PERSON_NAME]"
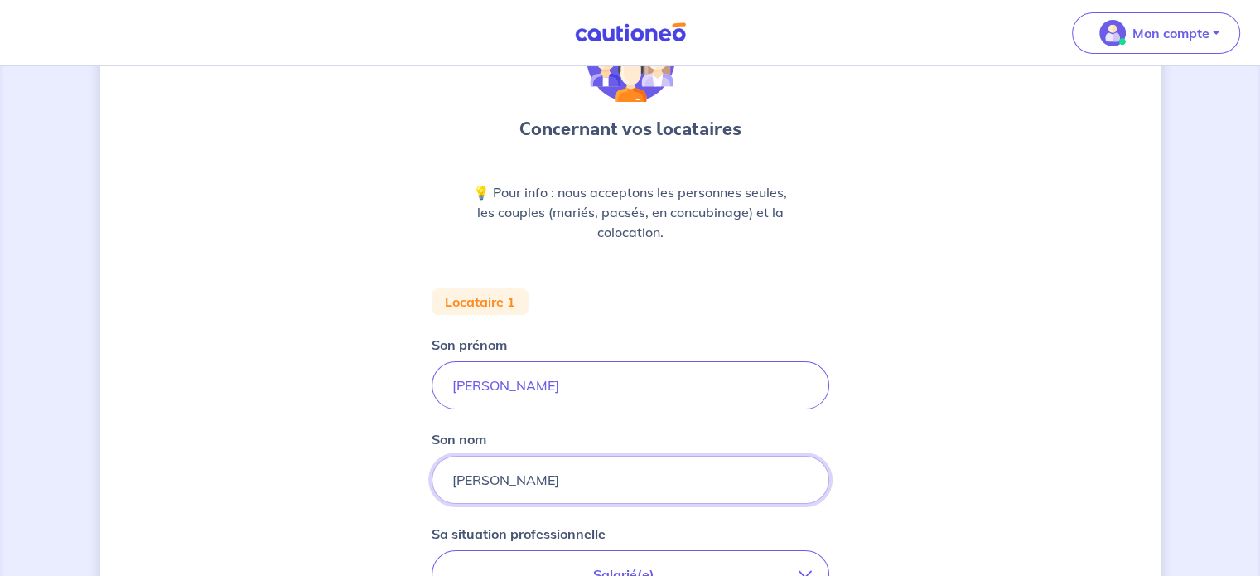
type input "[PERSON_NAME]"
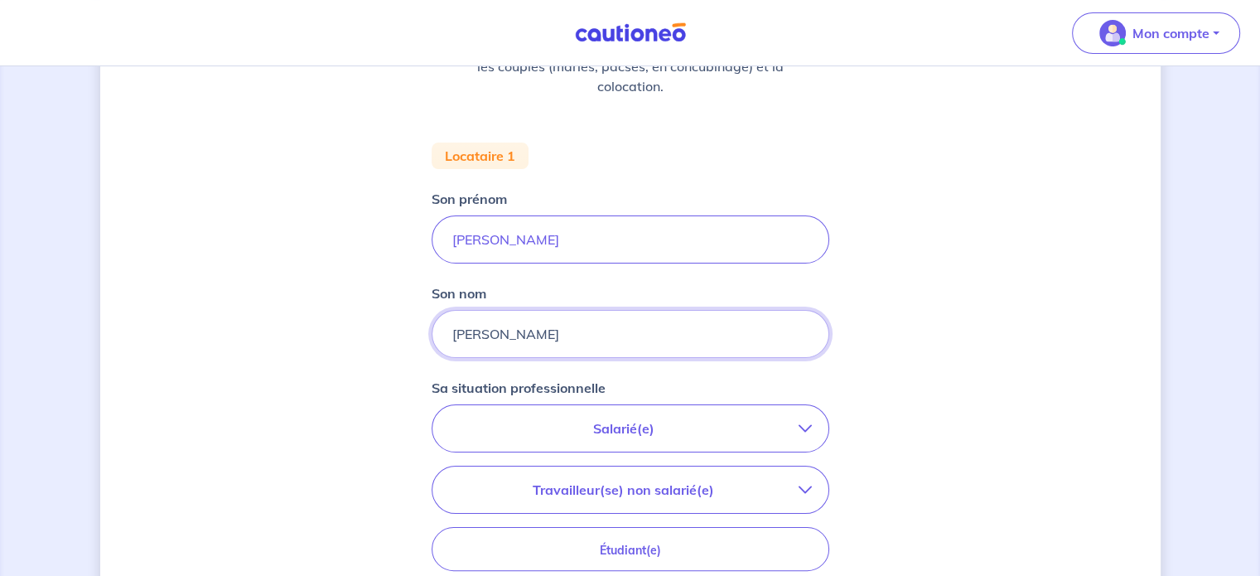
scroll to position [268, 0]
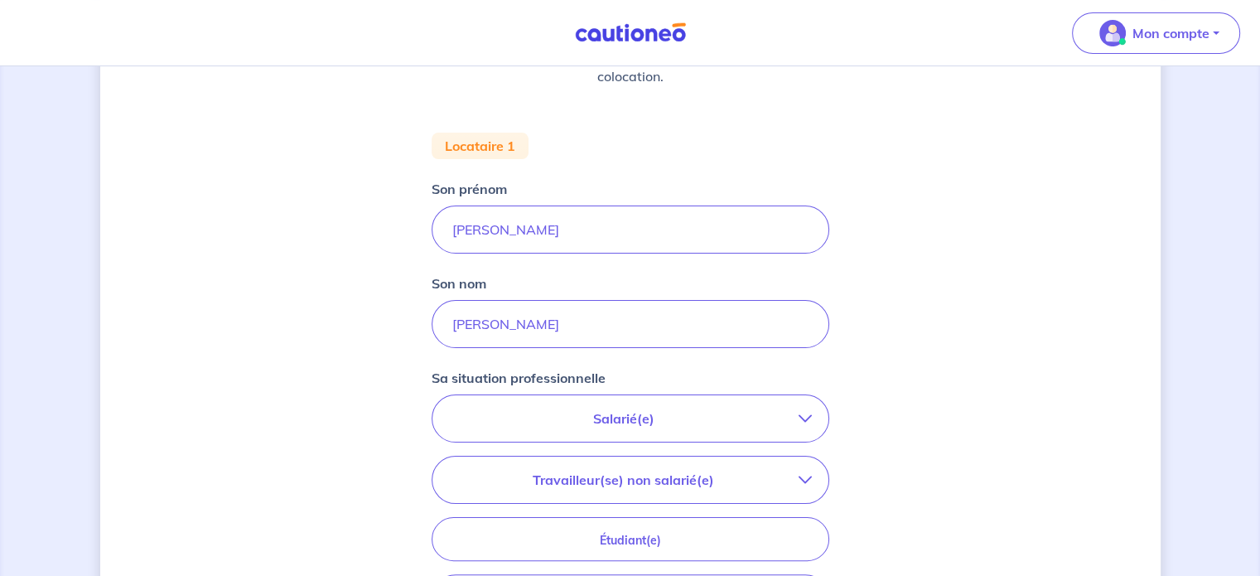
click at [626, 423] on p "Salarié(e)" at bounding box center [624, 419] width 350 height 20
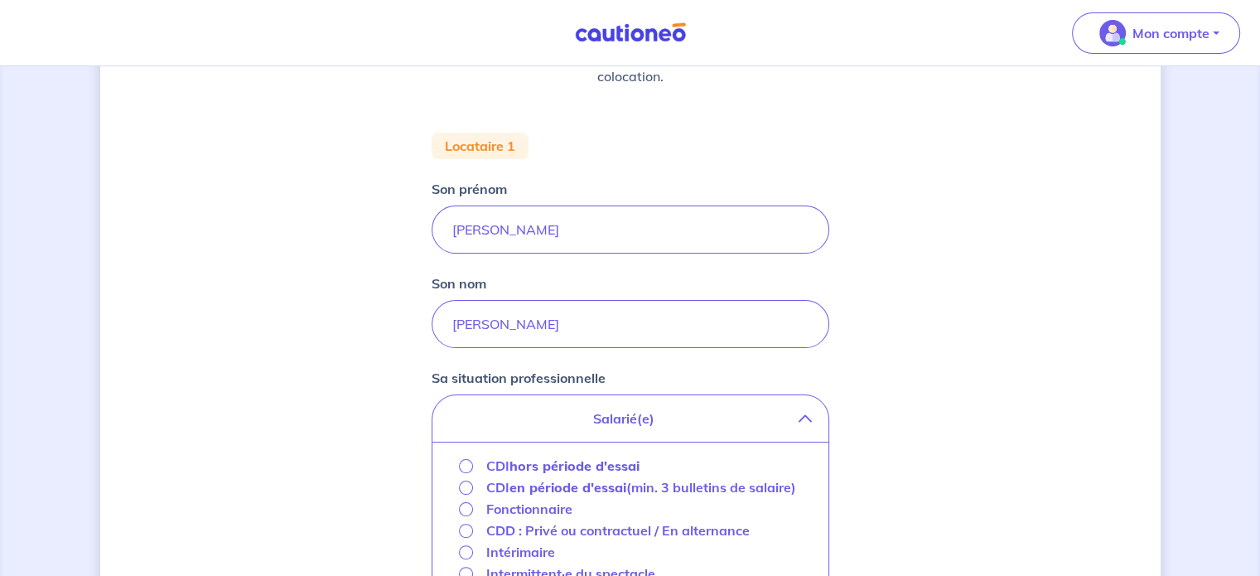
click at [496, 459] on p "CDI hors période d'essai" at bounding box center [562, 466] width 153 height 20
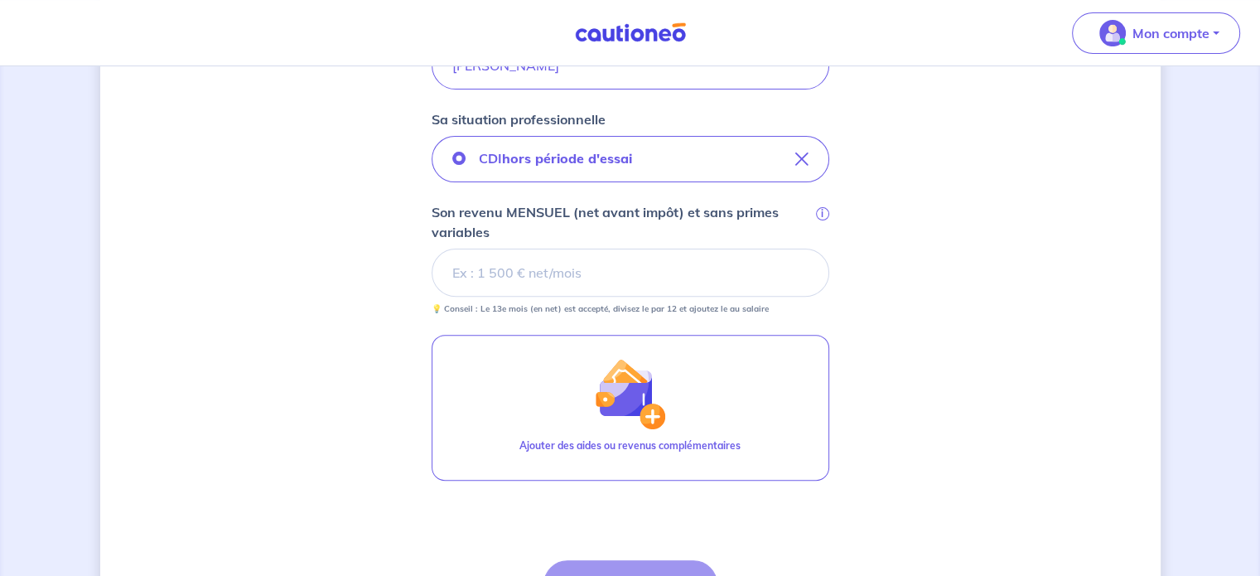
scroll to position [529, 0]
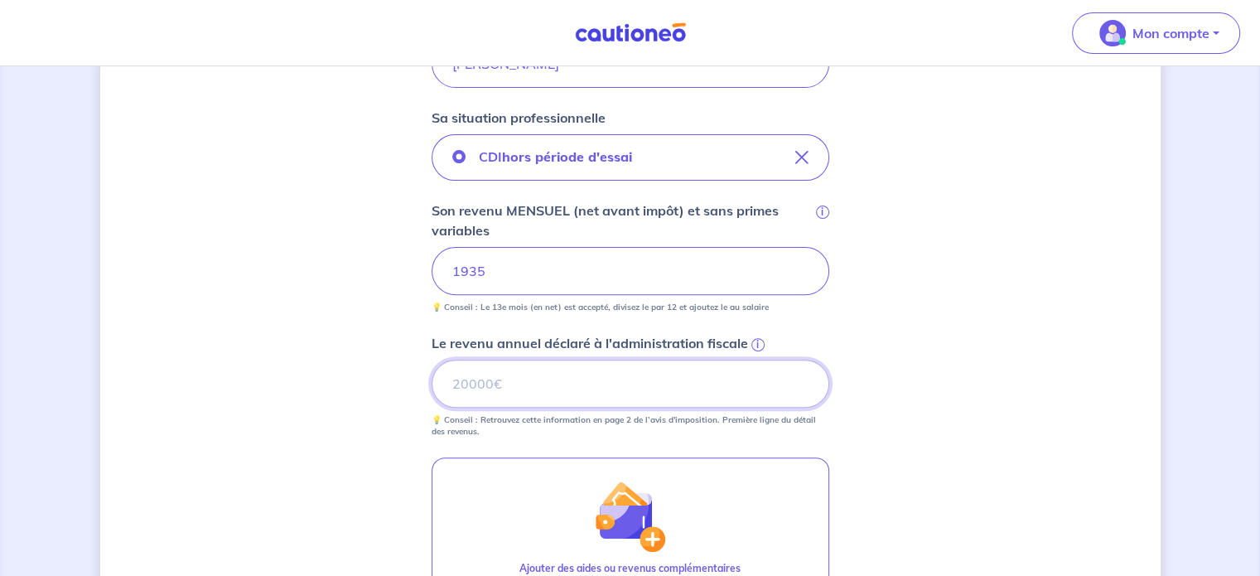
click at [555, 397] on input "Le revenu annuel déclaré à l'administration fiscale i" at bounding box center [631, 384] width 398 height 48
type input "20000"
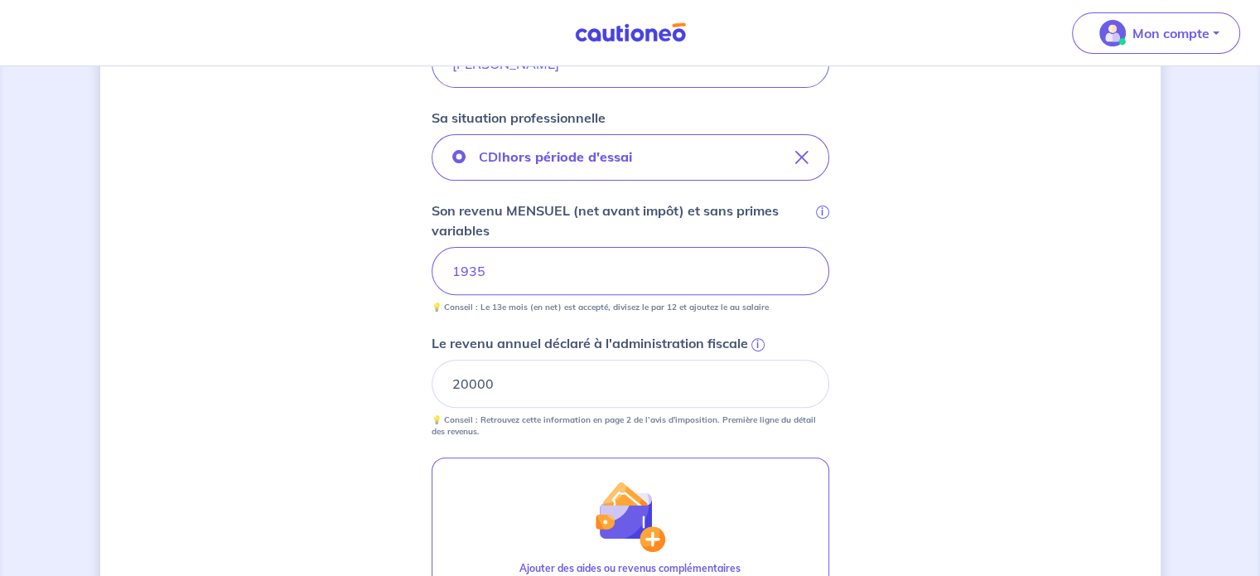
click at [971, 387] on div "Concernant vos locataires 💡 Pour info : nous acceptons les personnes seules, le…" at bounding box center [630, 204] width 1061 height 1294
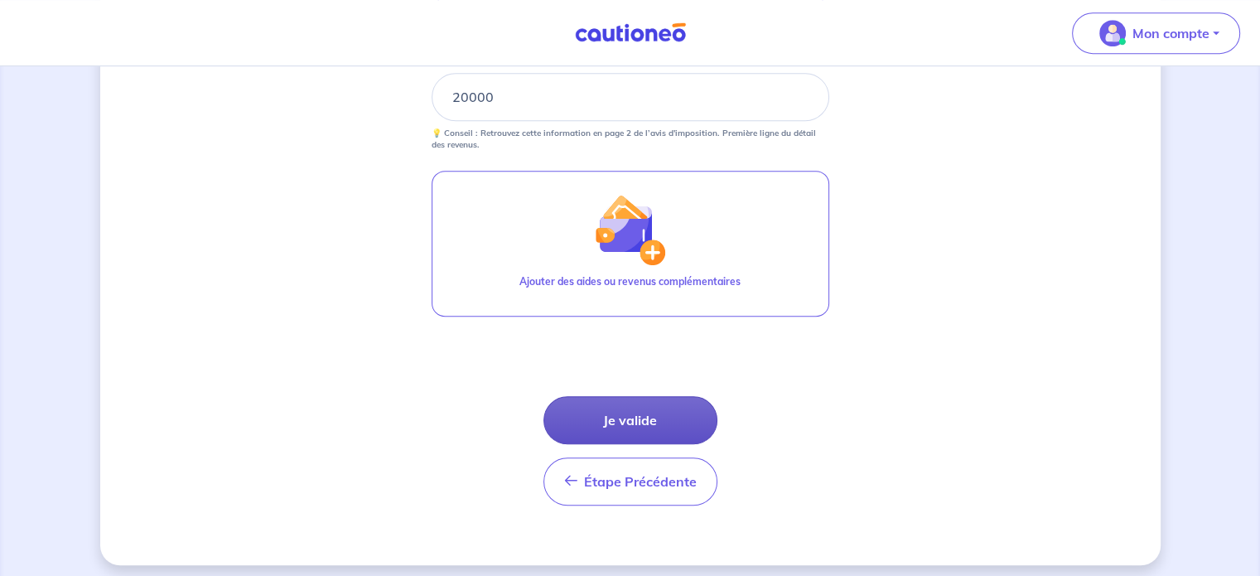
click at [623, 414] on button "Je valide" at bounding box center [631, 420] width 174 height 48
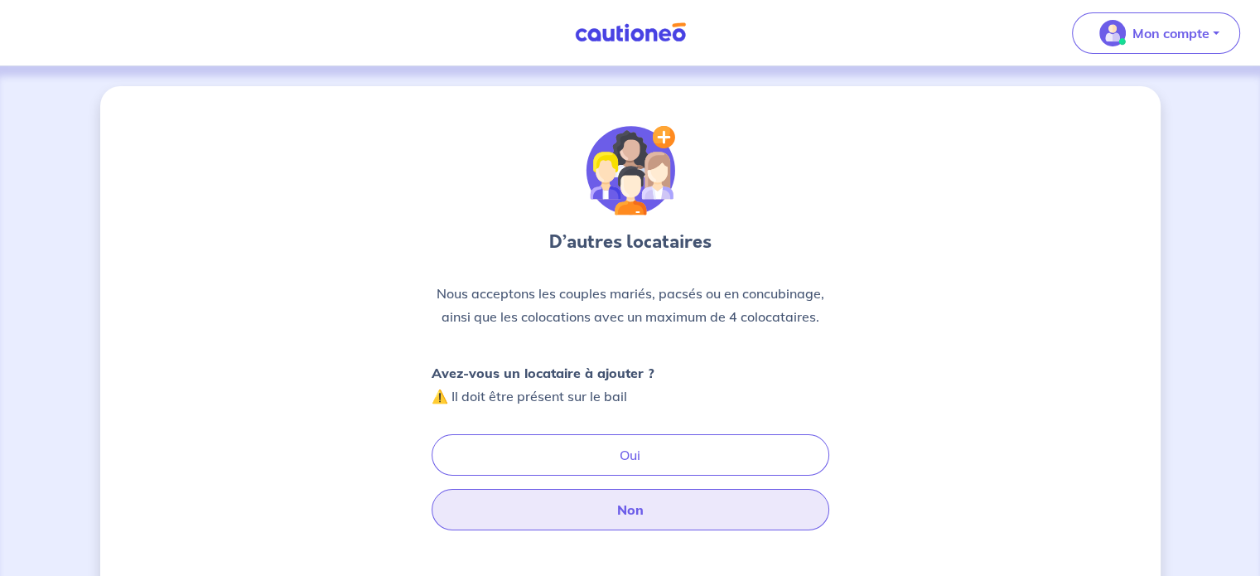
click at [655, 497] on button "Non" at bounding box center [631, 509] width 398 height 41
